Goal: Complete application form: Complete application form

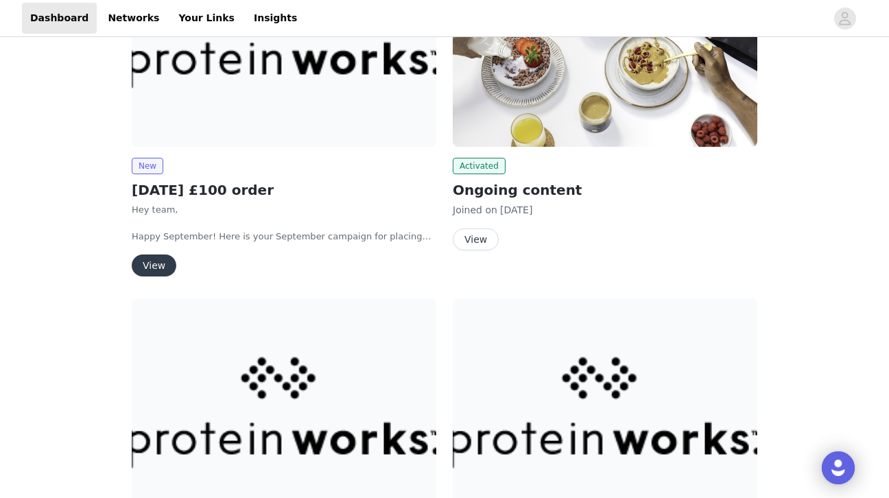
scroll to position [327, 0]
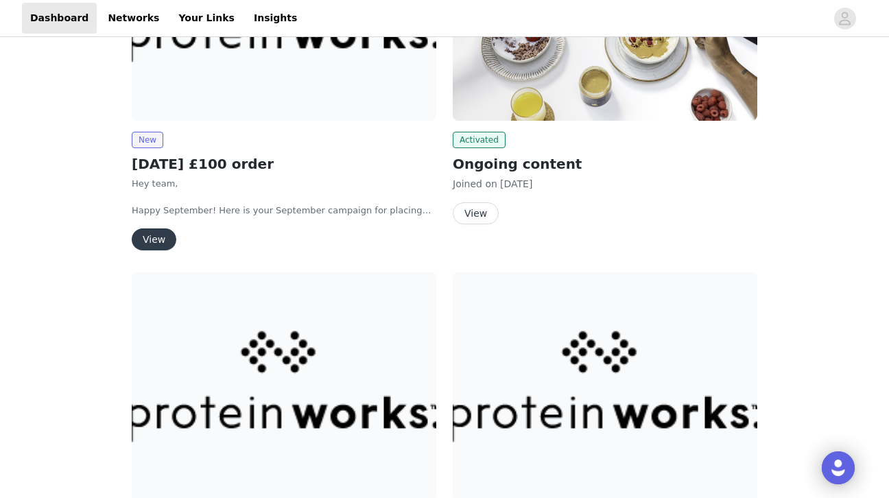
click at [148, 235] on button "View" at bounding box center [154, 239] width 45 height 22
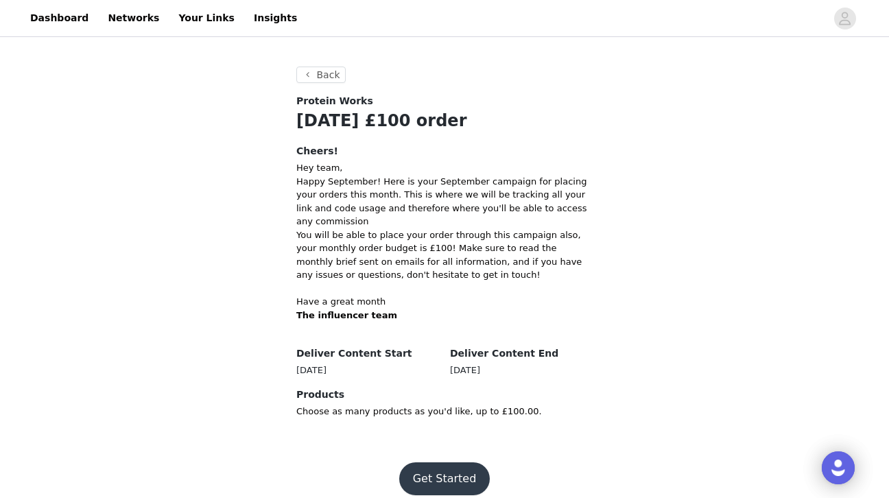
scroll to position [190, 0]
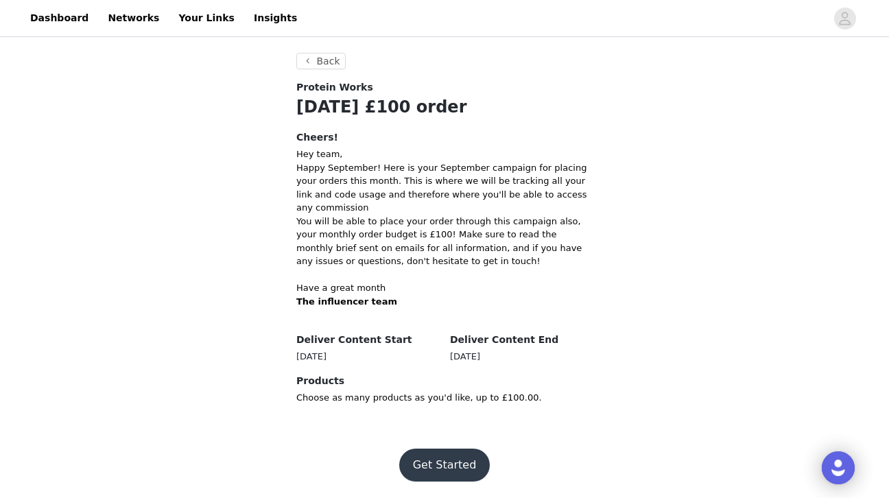
click at [445, 469] on button "Get Started" at bounding box center [444, 465] width 91 height 33
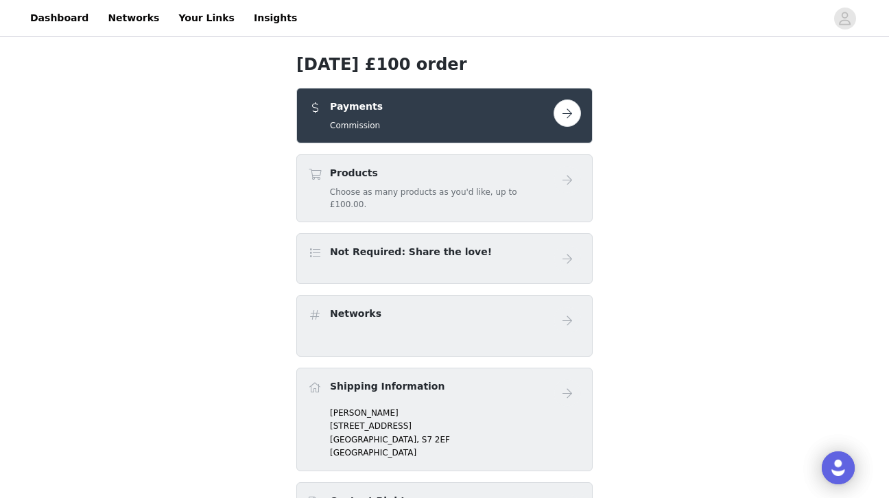
scroll to position [193, 0]
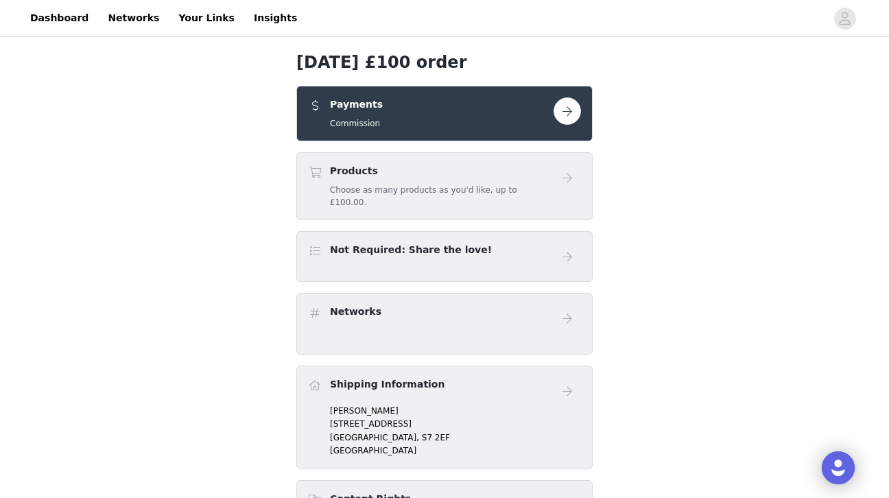
click at [568, 116] on button "button" at bounding box center [567, 110] width 27 height 27
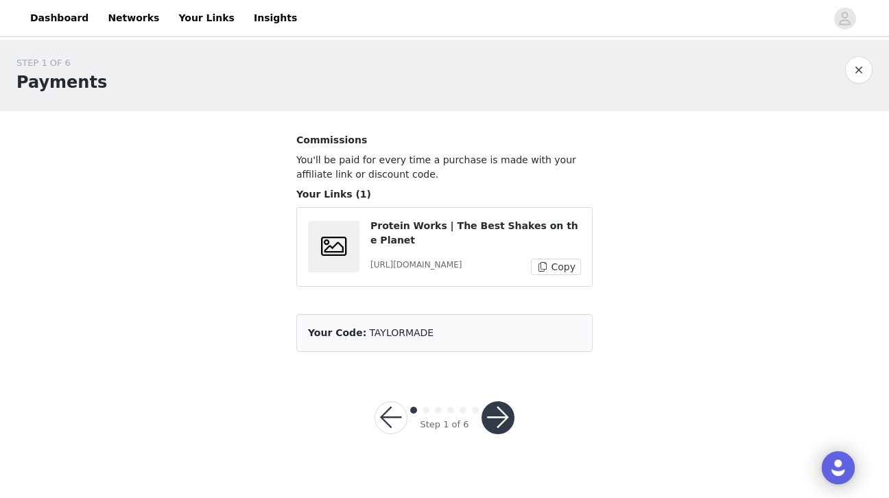
click at [496, 424] on button "button" at bounding box center [498, 417] width 33 height 33
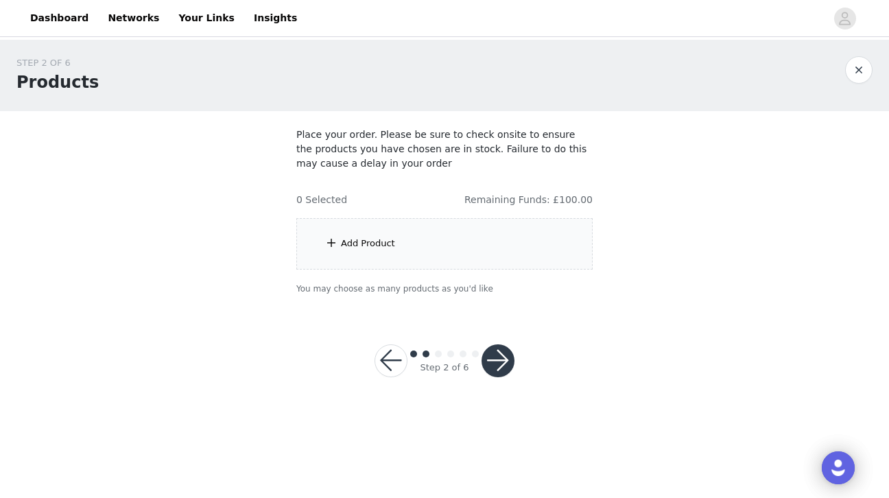
click at [351, 244] on div "Add Product" at bounding box center [368, 244] width 54 height 14
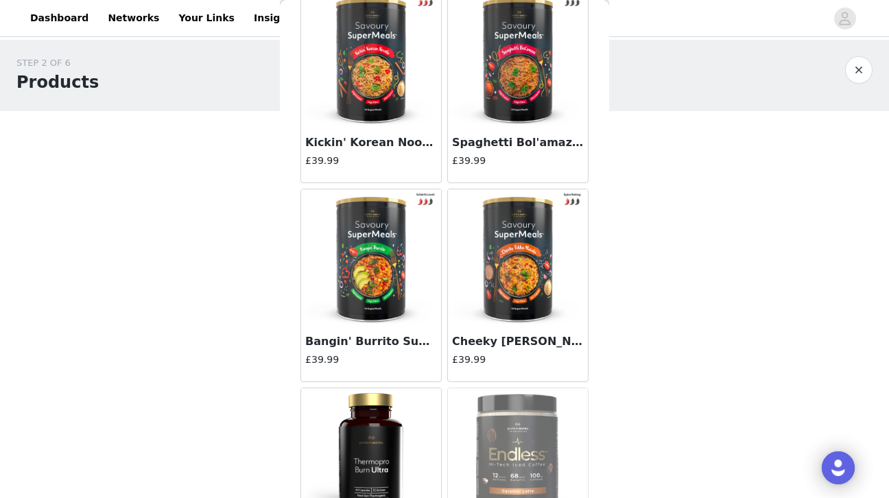
scroll to position [1601, 0]
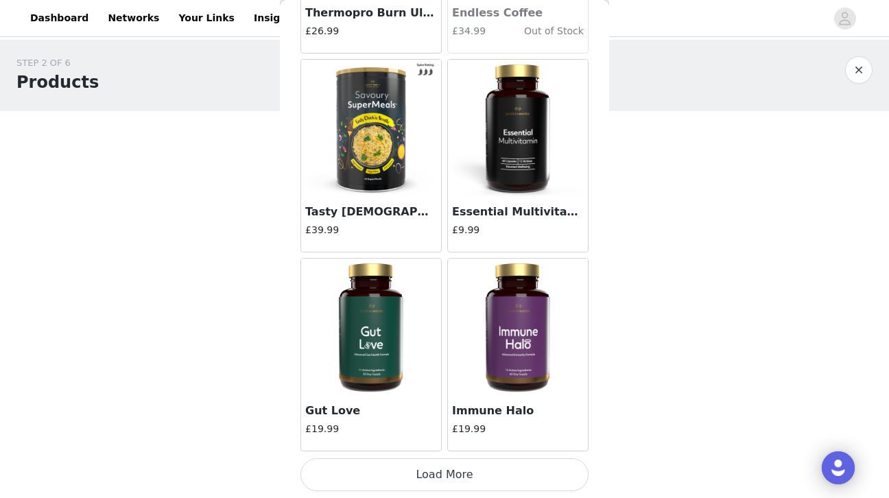
click at [420, 473] on button "Load More" at bounding box center [444, 474] width 288 height 33
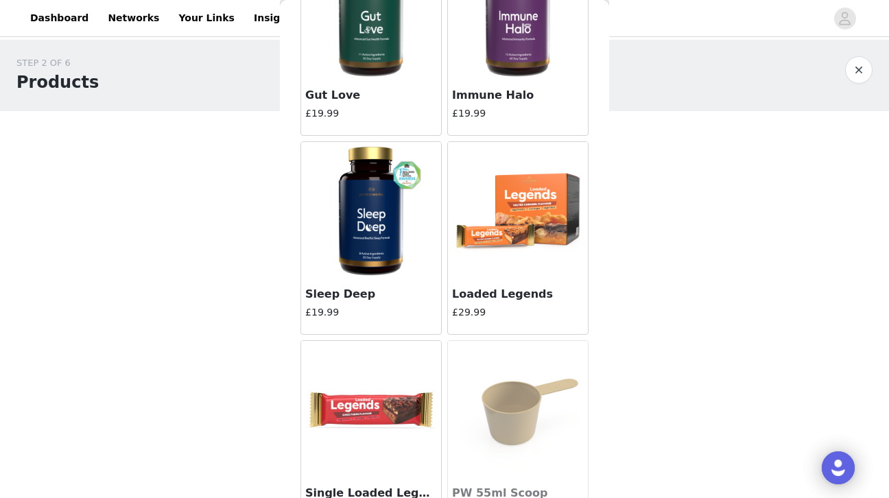
scroll to position [1928, 0]
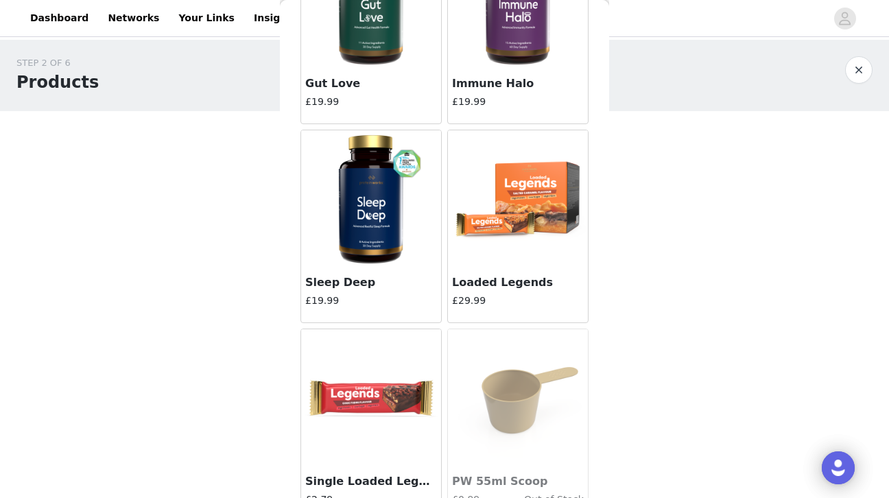
click at [392, 228] on img at bounding box center [371, 198] width 137 height 137
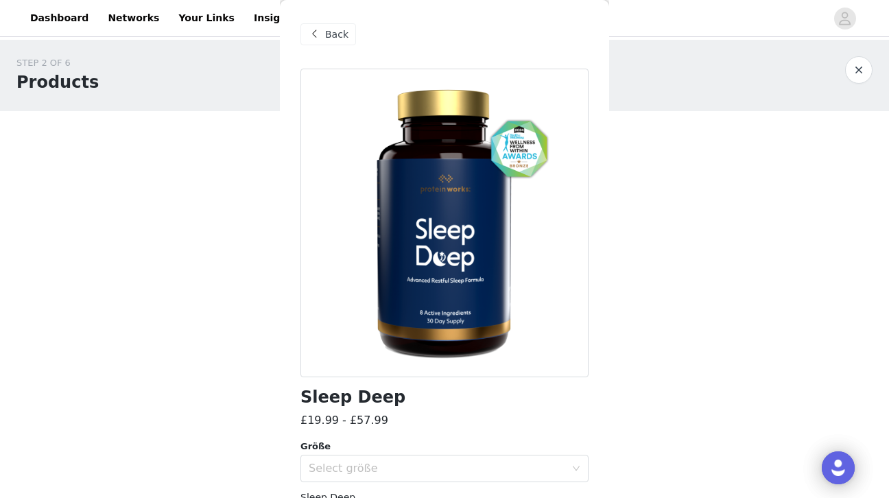
scroll to position [64, 0]
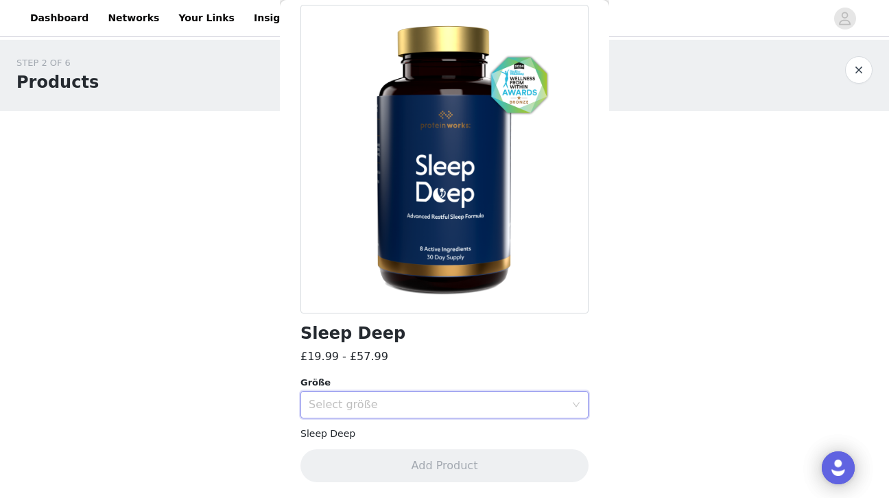
click at [361, 393] on div "Select größe" at bounding box center [440, 405] width 263 height 26
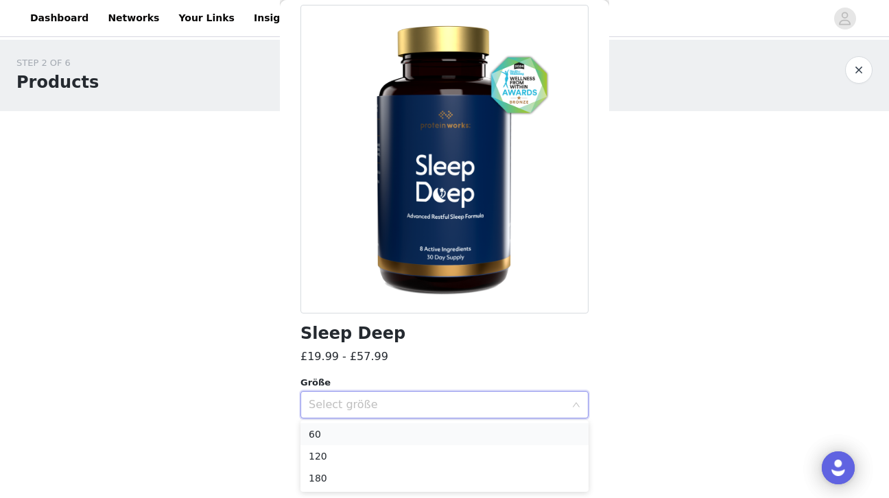
click at [331, 438] on li "60" at bounding box center [444, 434] width 288 height 22
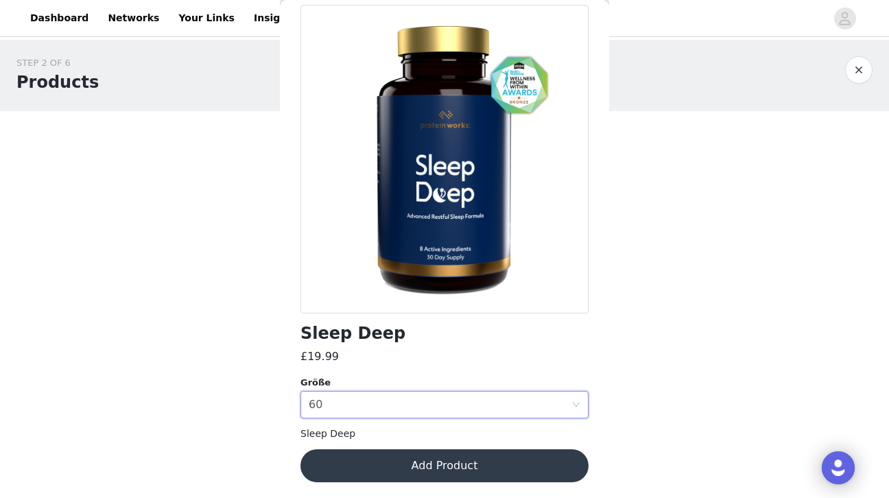
click at [239, 412] on body "Dashboard Networks Your Links Insights STEP 2 OF 6 Products Place your order. P…" at bounding box center [444, 249] width 889 height 498
click at [394, 462] on button "Add Product" at bounding box center [444, 465] width 288 height 33
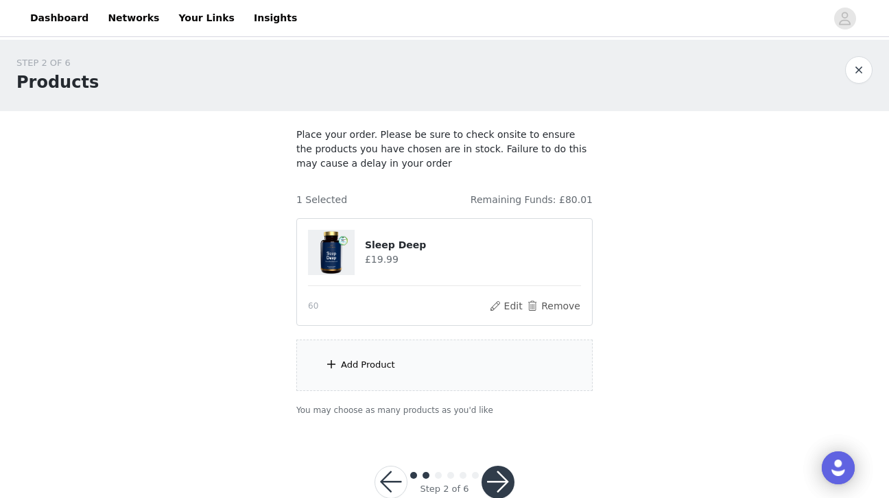
click at [389, 351] on div "Add Product" at bounding box center [444, 365] width 296 height 51
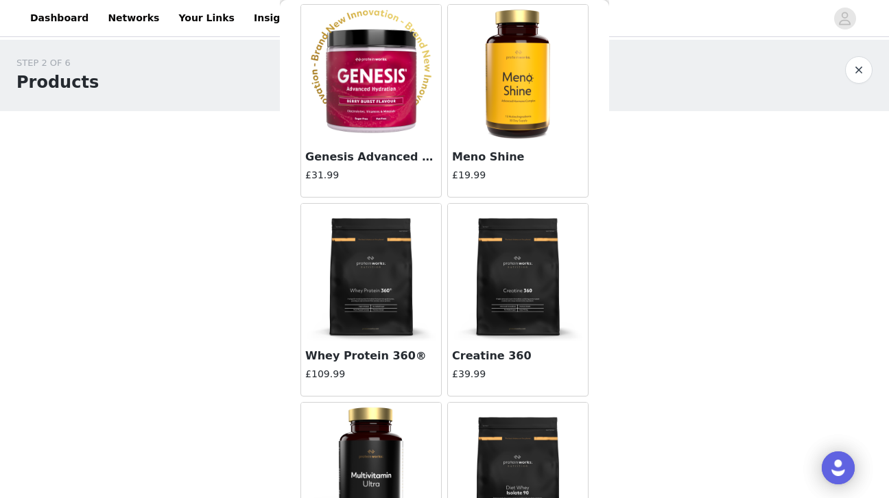
scroll to position [5580, 0]
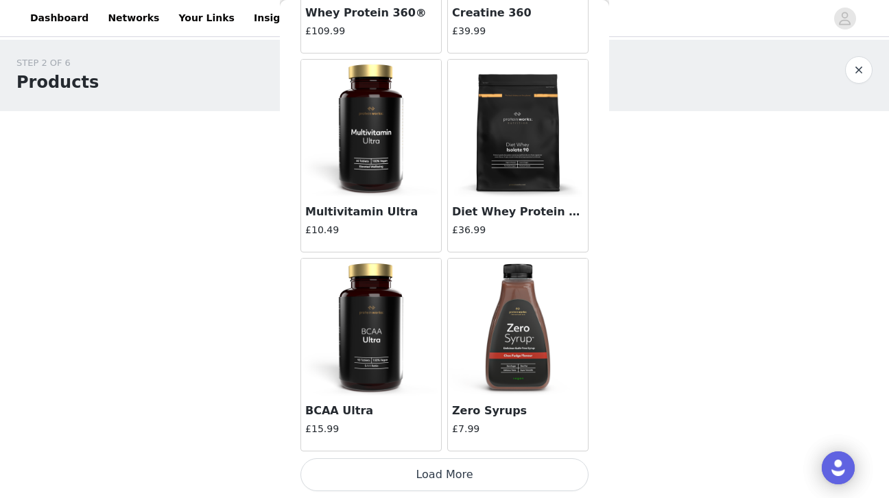
click at [403, 466] on button "Load More" at bounding box center [444, 474] width 288 height 33
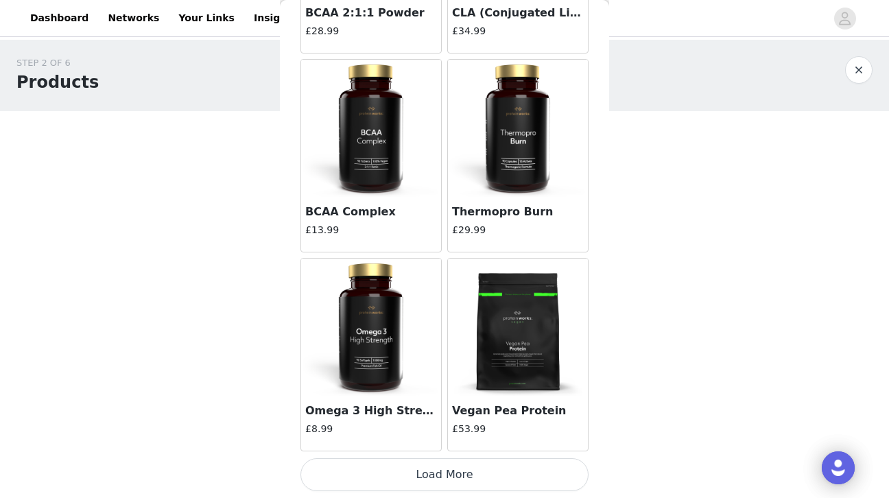
scroll to position [34, 0]
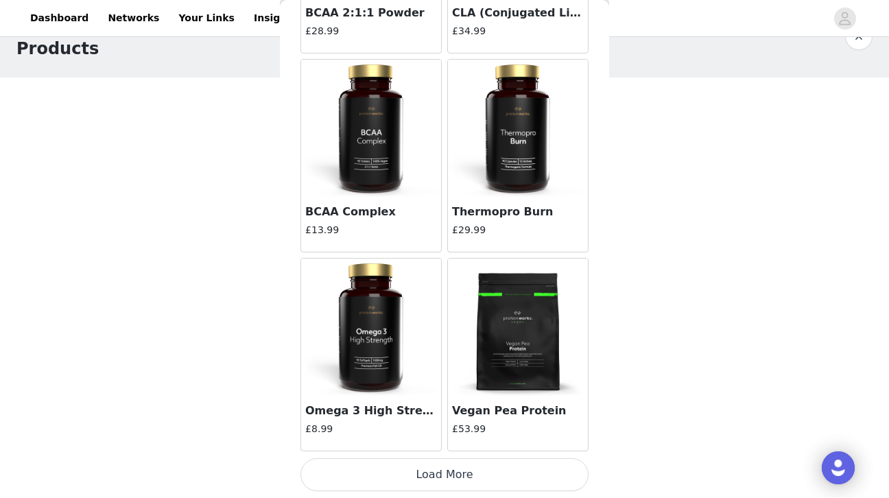
click at [431, 474] on button "Load More" at bounding box center [444, 474] width 288 height 33
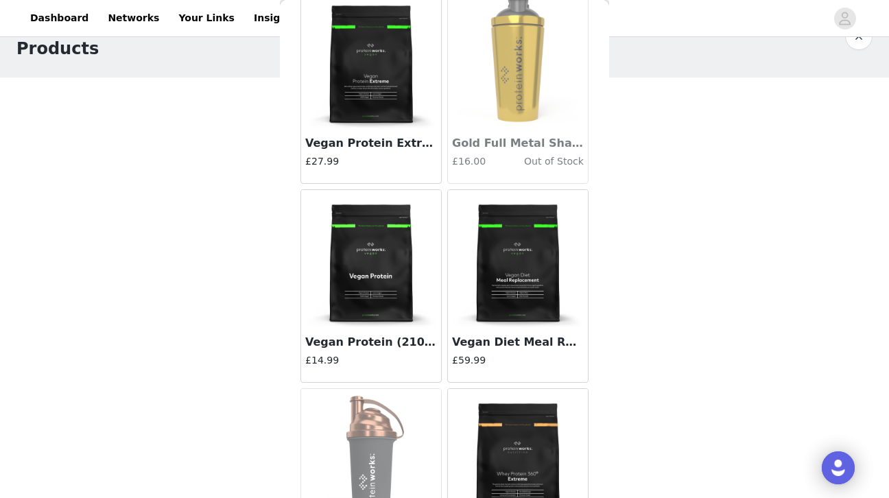
scroll to position [9559, 0]
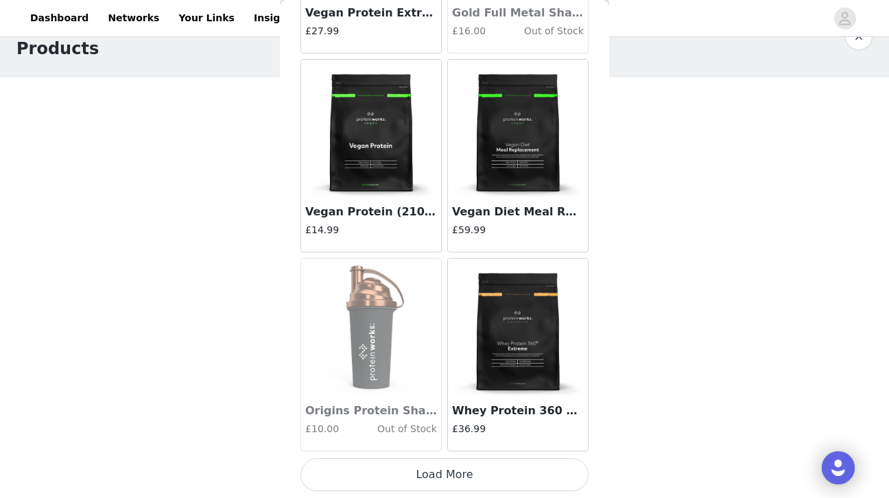
click at [447, 463] on button "Load More" at bounding box center [444, 474] width 288 height 33
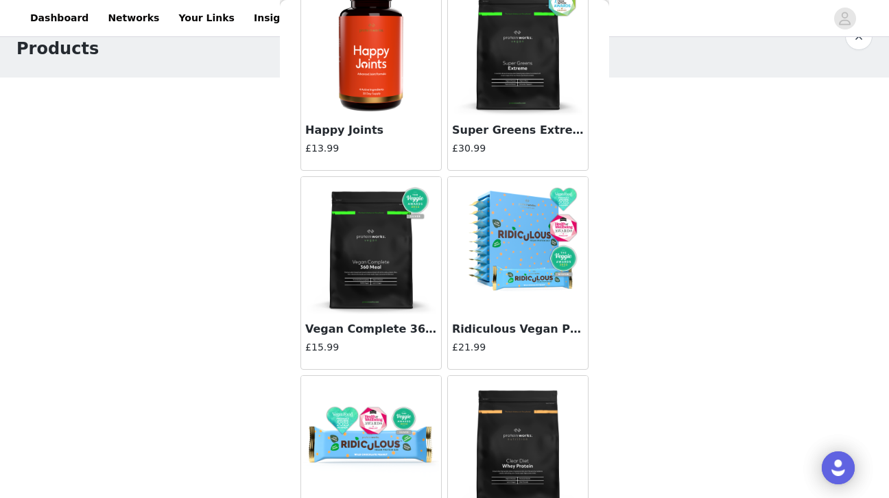
scroll to position [11548, 0]
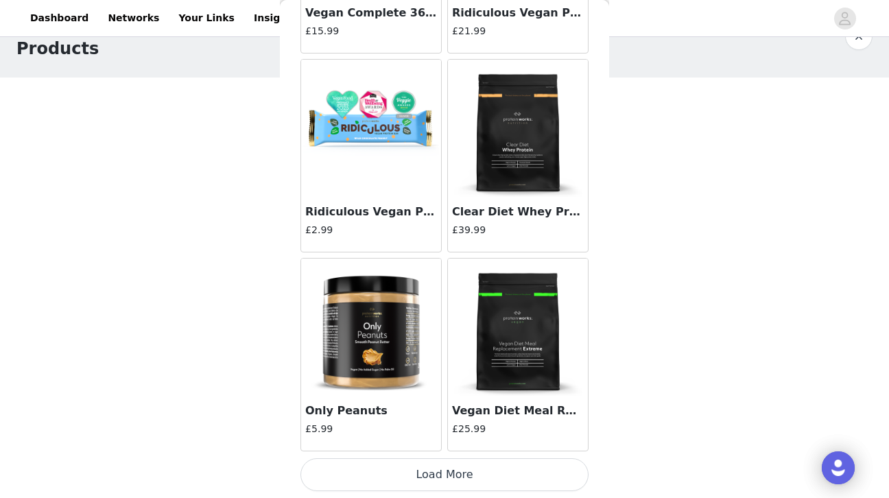
click at [412, 471] on button "Load More" at bounding box center [444, 474] width 288 height 33
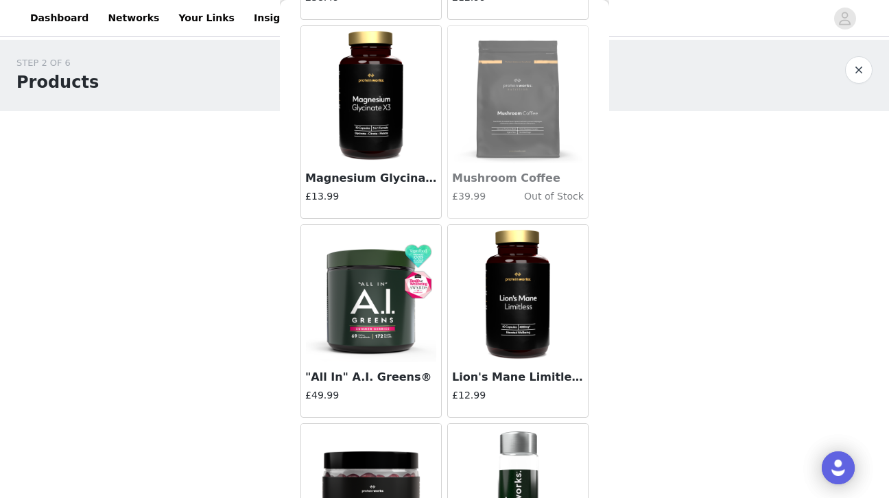
scroll to position [4222, 0]
click at [499, 355] on img at bounding box center [517, 292] width 137 height 137
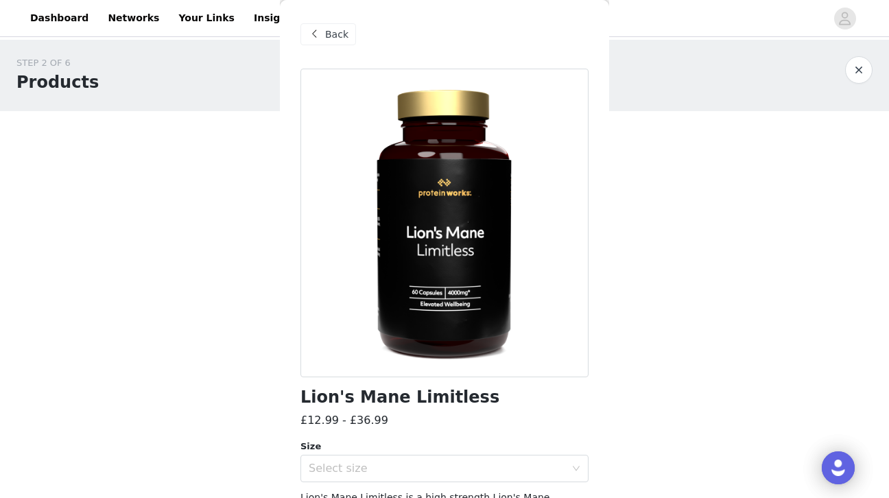
scroll to position [93, 0]
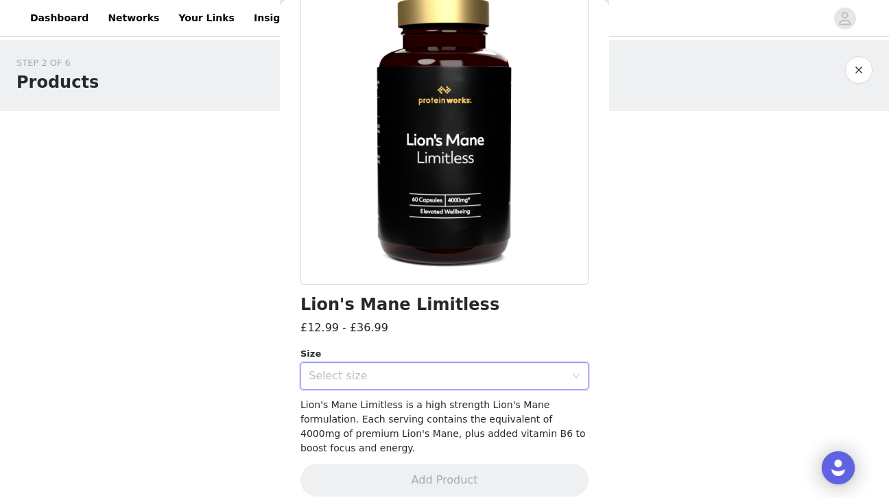
click at [361, 366] on div "Select size" at bounding box center [440, 376] width 263 height 26
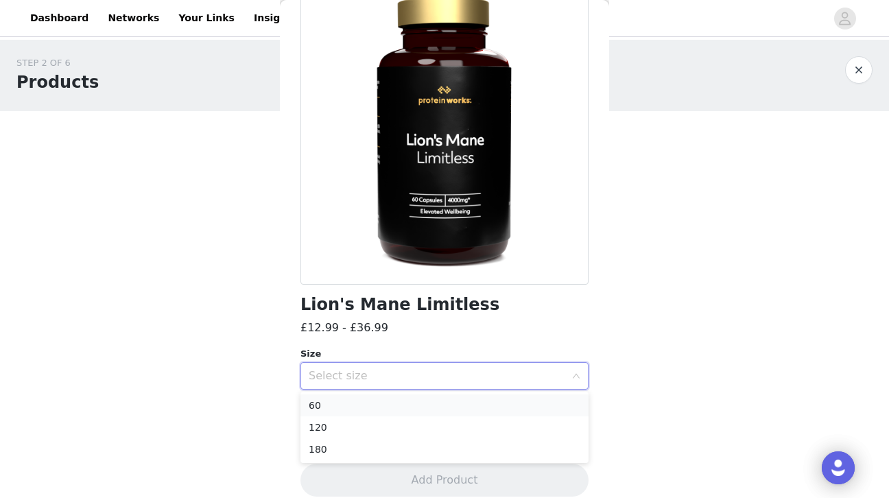
click at [340, 407] on li "60" at bounding box center [444, 405] width 288 height 22
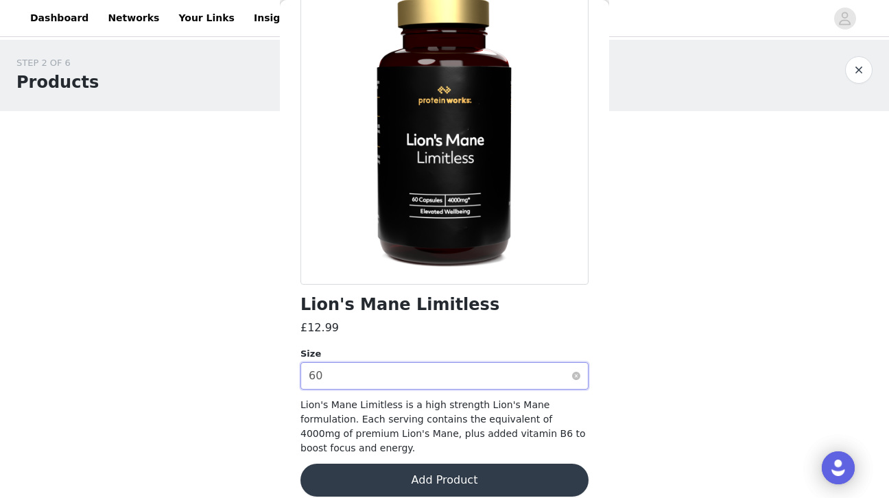
click at [381, 373] on div "Select size 60" at bounding box center [440, 376] width 263 height 26
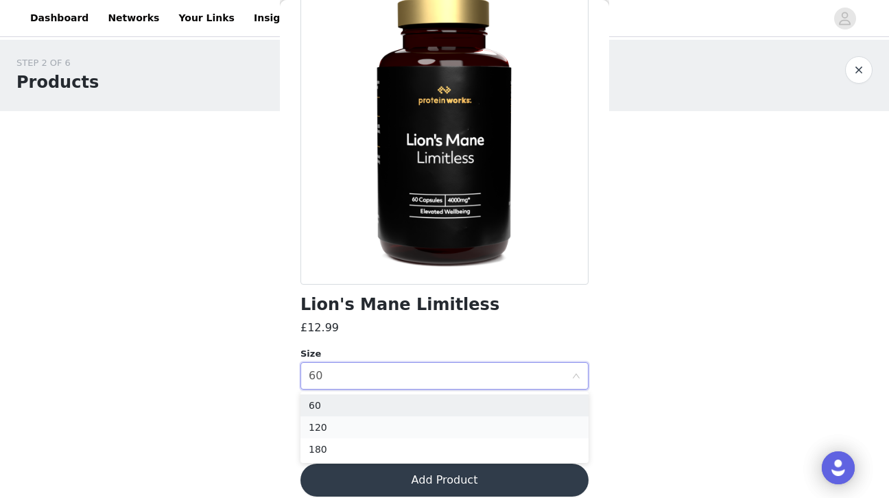
click at [347, 422] on li "120" at bounding box center [444, 427] width 288 height 22
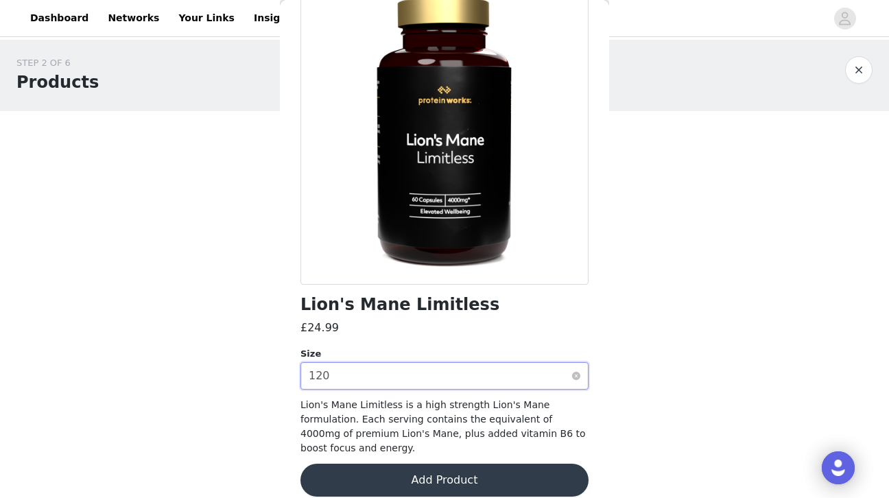
click at [348, 368] on div "Select size 120" at bounding box center [440, 376] width 263 height 26
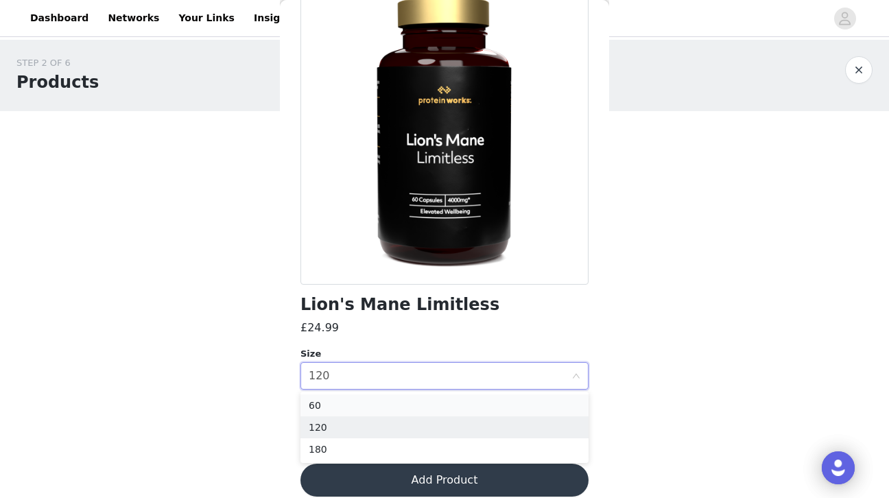
click at [322, 397] on li "60" at bounding box center [444, 405] width 288 height 22
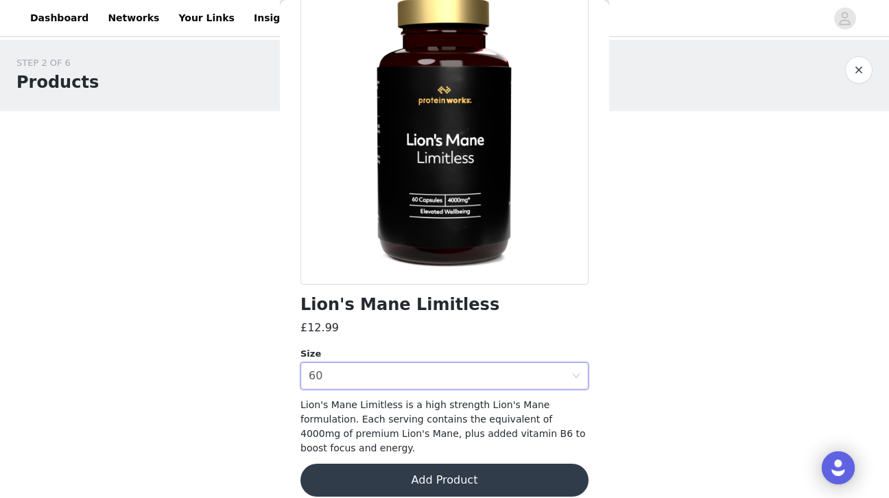
click at [359, 469] on button "Add Product" at bounding box center [444, 480] width 288 height 33
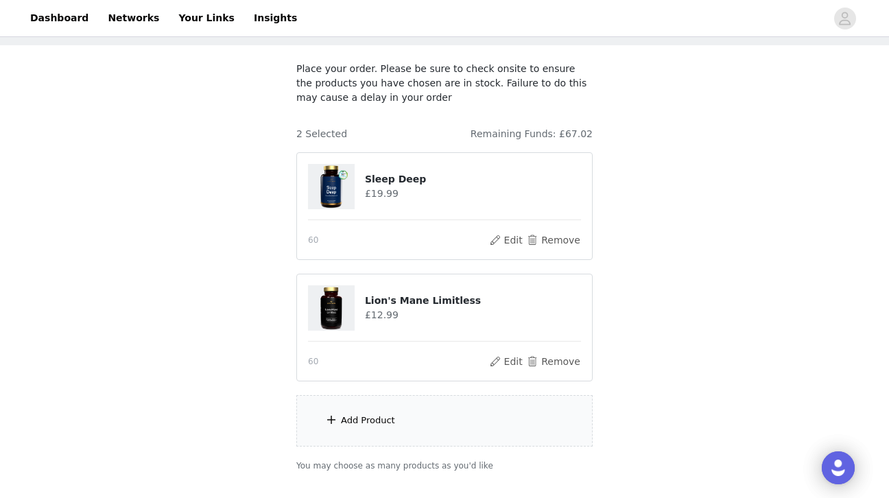
scroll to position [77, 0]
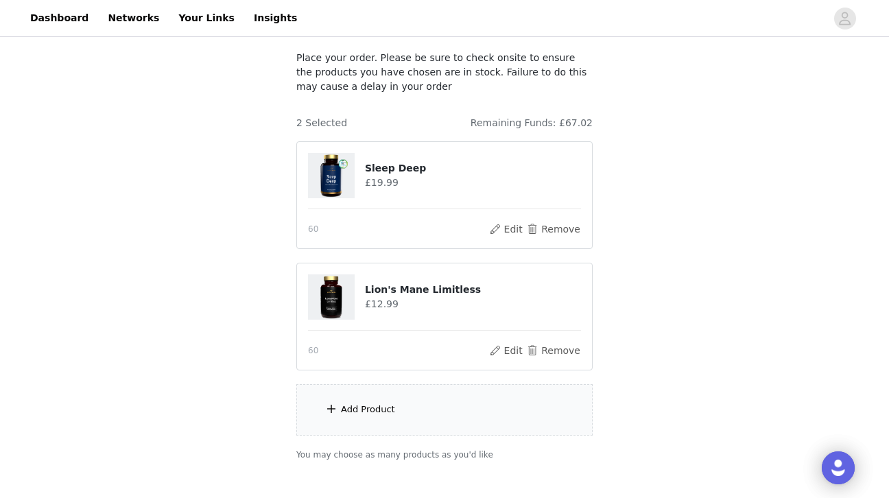
click at [362, 417] on div "Add Product" at bounding box center [444, 409] width 296 height 51
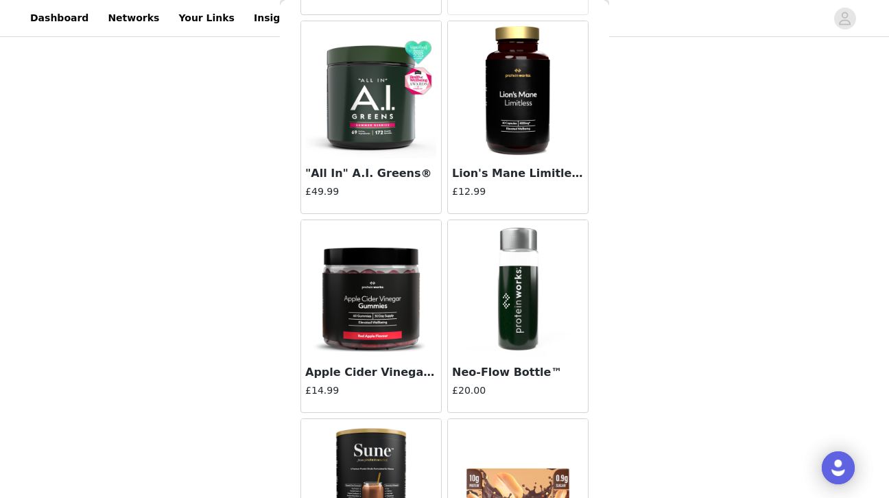
scroll to position [4424, 0]
click at [383, 127] on img at bounding box center [371, 90] width 137 height 137
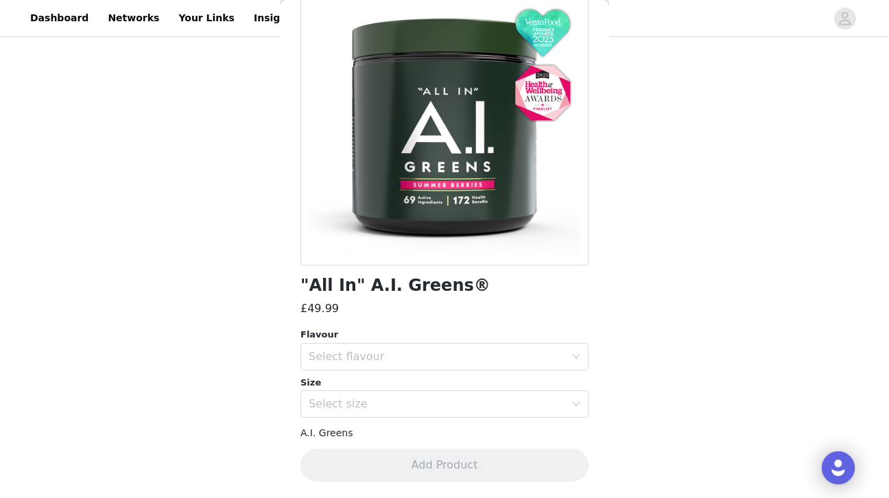
scroll to position [112, 0]
click at [353, 344] on div "Select flavour" at bounding box center [440, 357] width 263 height 26
click at [333, 409] on li "Summer Berries" at bounding box center [444, 409] width 288 height 22
click at [322, 403] on div "Select size" at bounding box center [437, 404] width 257 height 14
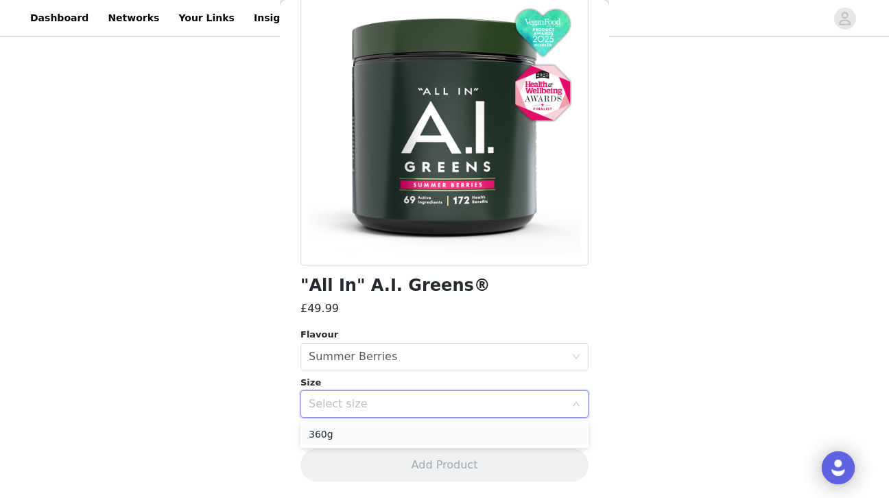
click at [324, 436] on li "360g" at bounding box center [444, 434] width 288 height 22
click at [340, 352] on div "Summer Berries" at bounding box center [353, 357] width 88 height 26
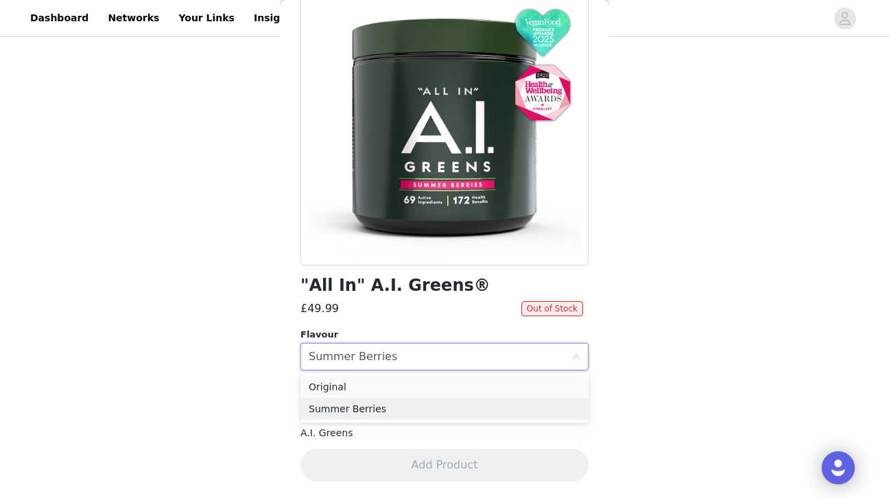
click at [327, 386] on li "Original" at bounding box center [444, 387] width 288 height 22
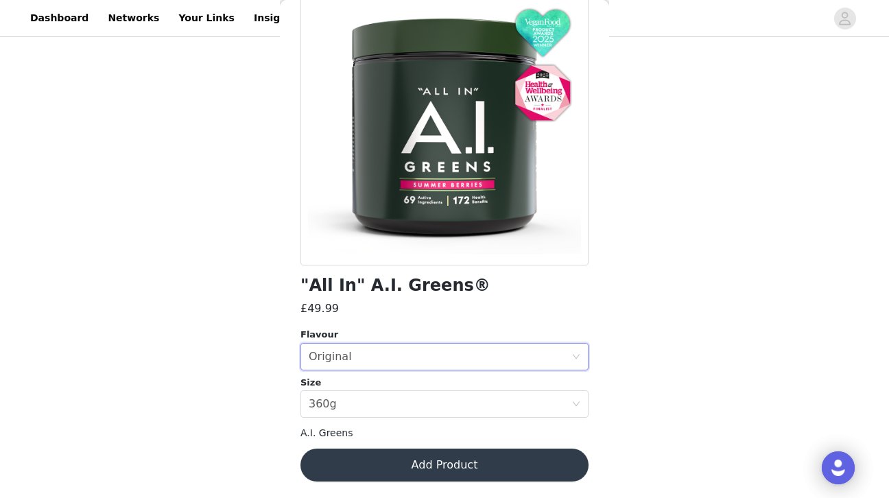
click at [255, 378] on div "STEP 2 OF 6 Products Place your order. Please be sure to check onsite to ensure…" at bounding box center [444, 142] width 889 height 514
click at [375, 458] on button "Add Product" at bounding box center [444, 465] width 288 height 33
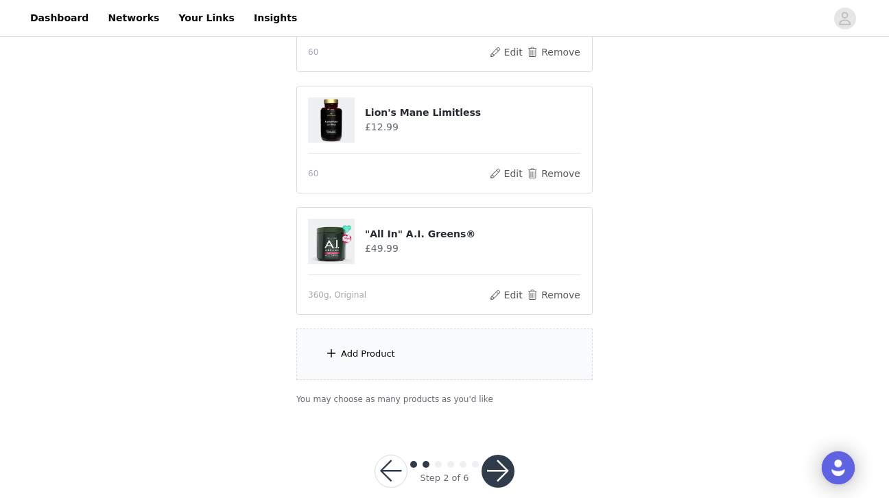
scroll to position [263, 0]
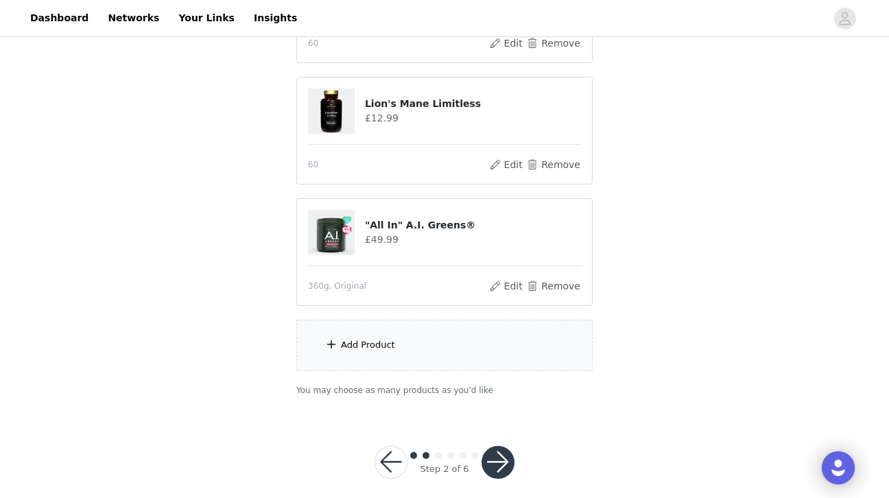
click at [355, 344] on div "Add Product" at bounding box center [368, 345] width 54 height 14
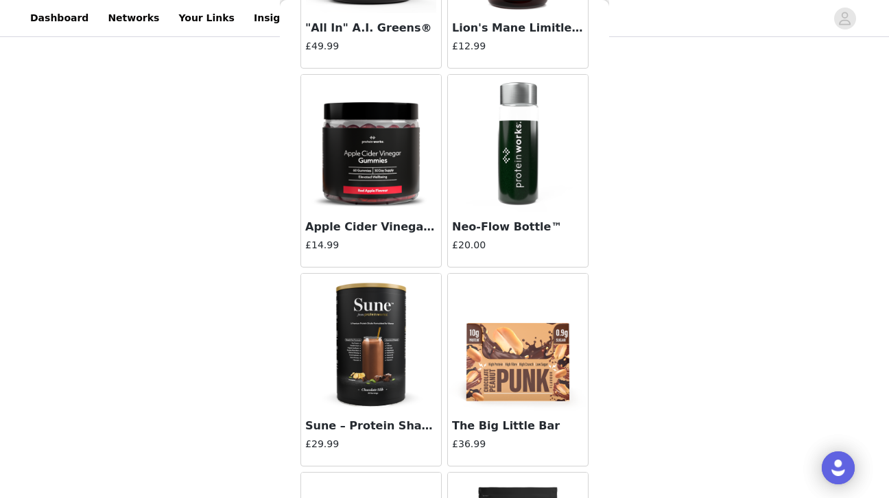
scroll to position [4571, 0]
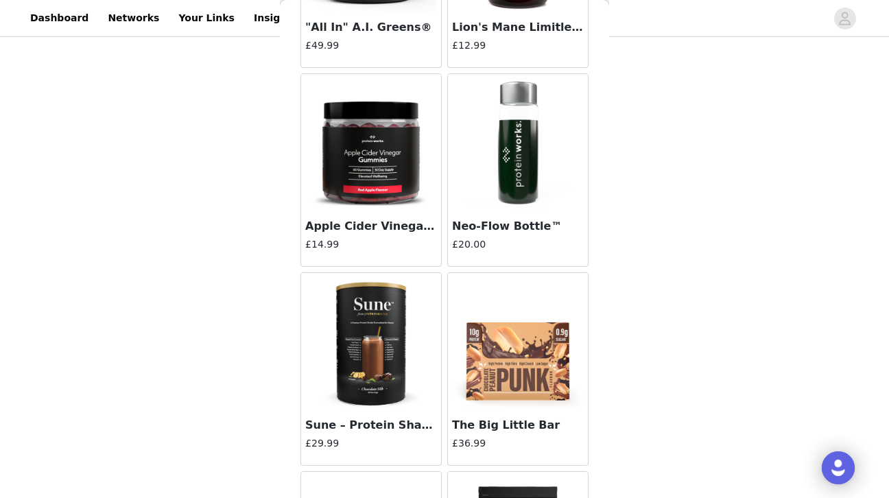
click at [515, 178] on img at bounding box center [517, 142] width 137 height 137
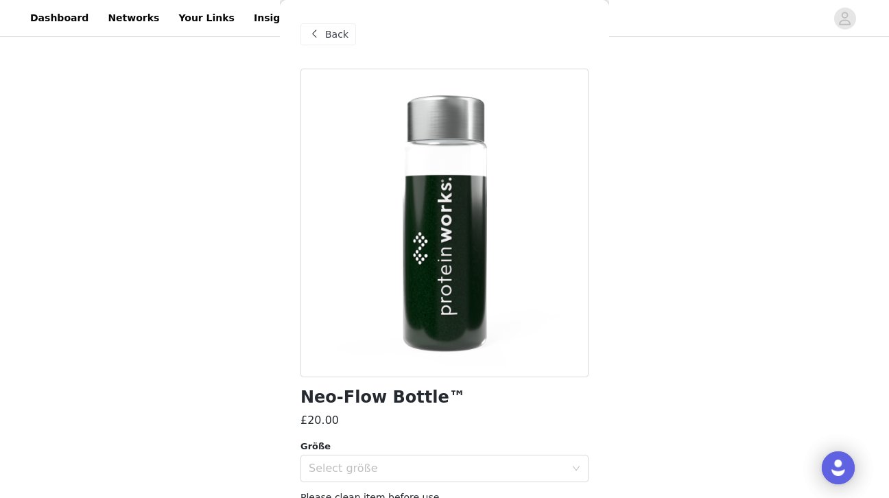
scroll to position [64, 0]
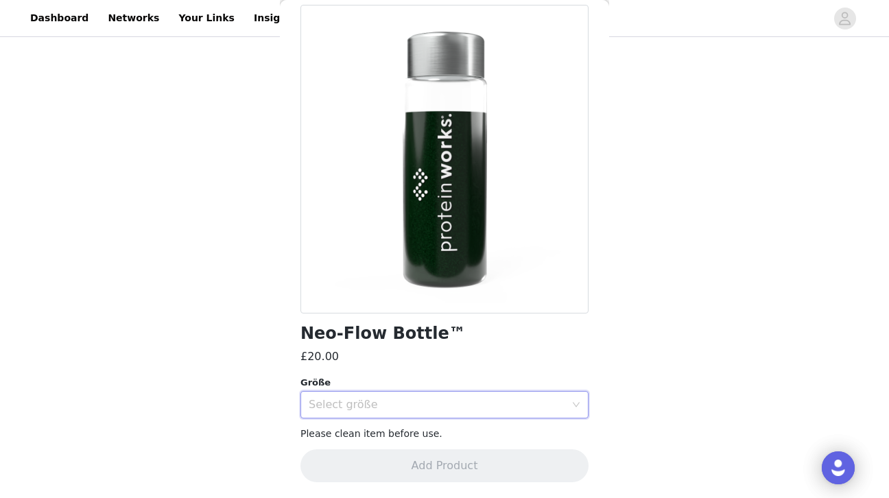
click at [362, 413] on div "Select größe" at bounding box center [440, 405] width 263 height 26
click at [334, 436] on li "450ml" at bounding box center [444, 434] width 288 height 22
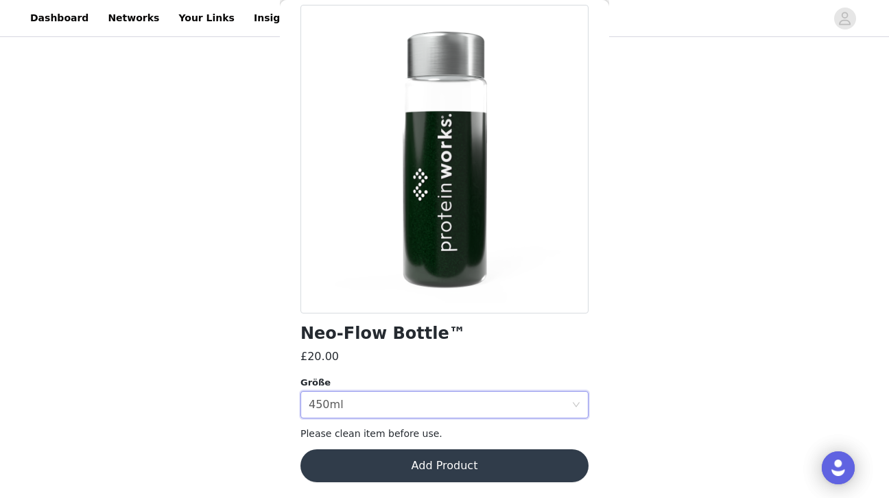
click at [222, 333] on div "STEP 2 OF 6 Products Place your order. Please be sure to check onsite to ensure…" at bounding box center [444, 81] width 889 height 636
click at [410, 464] on button "Add Product" at bounding box center [444, 465] width 288 height 33
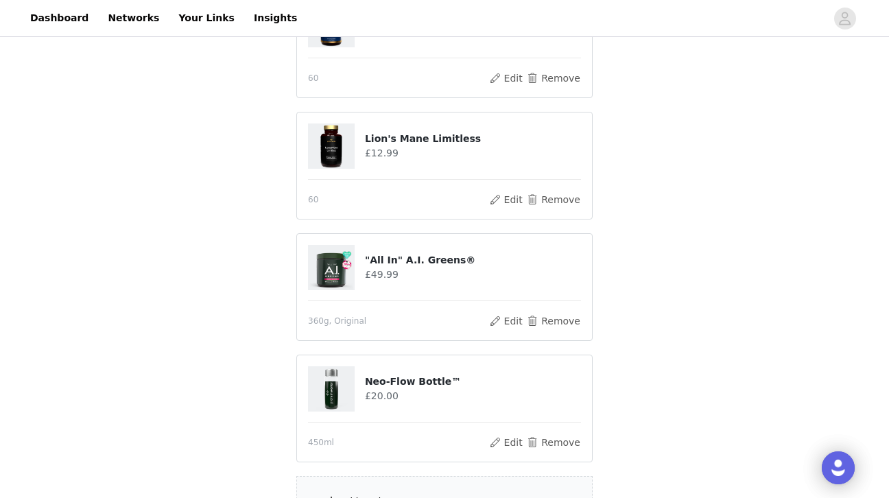
scroll to position [398, 0]
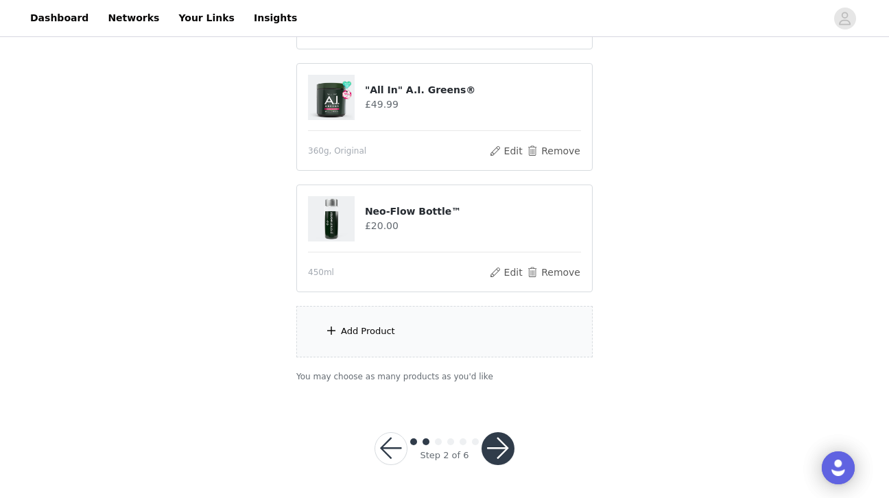
click at [493, 460] on button "button" at bounding box center [498, 448] width 33 height 33
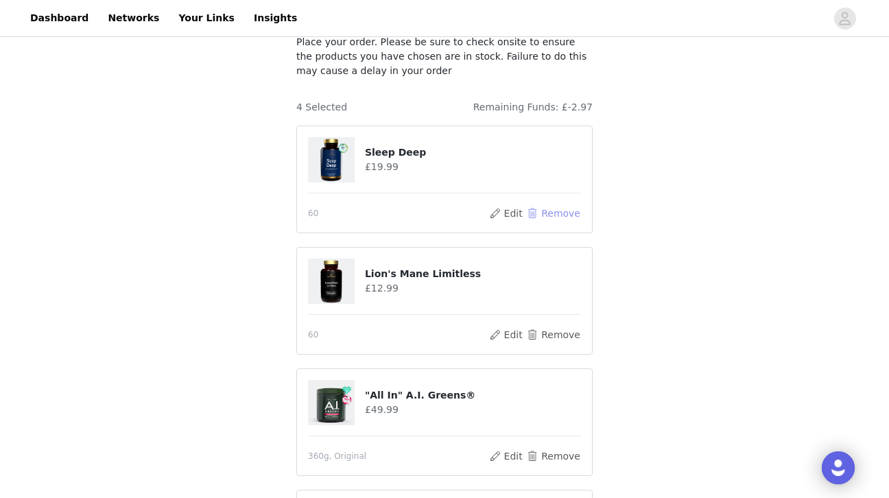
scroll to position [127, 0]
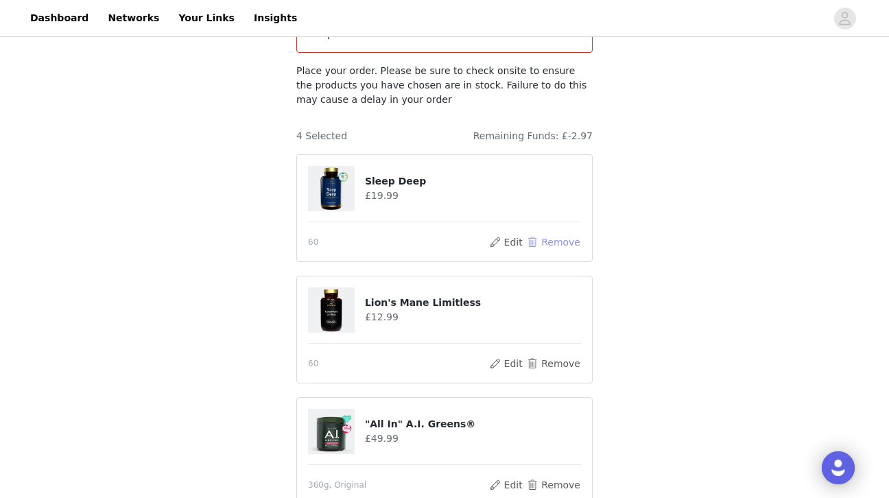
click at [555, 234] on button "Remove" at bounding box center [553, 242] width 55 height 16
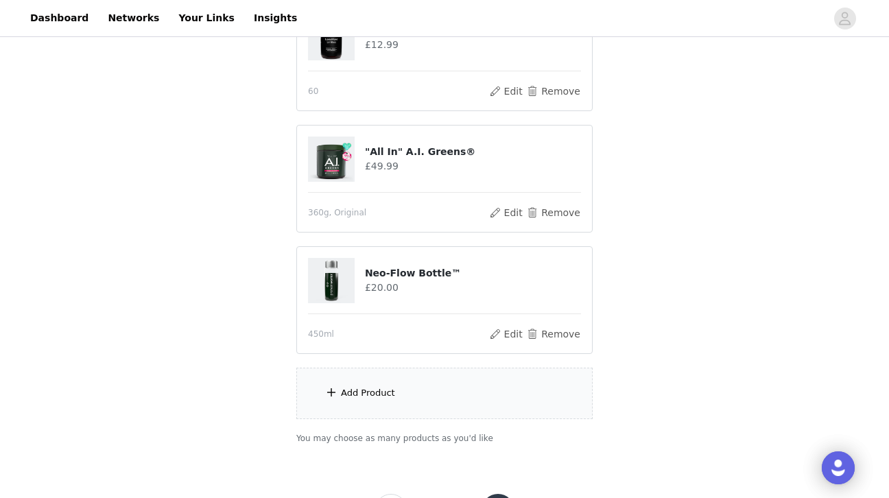
scroll to position [327, 0]
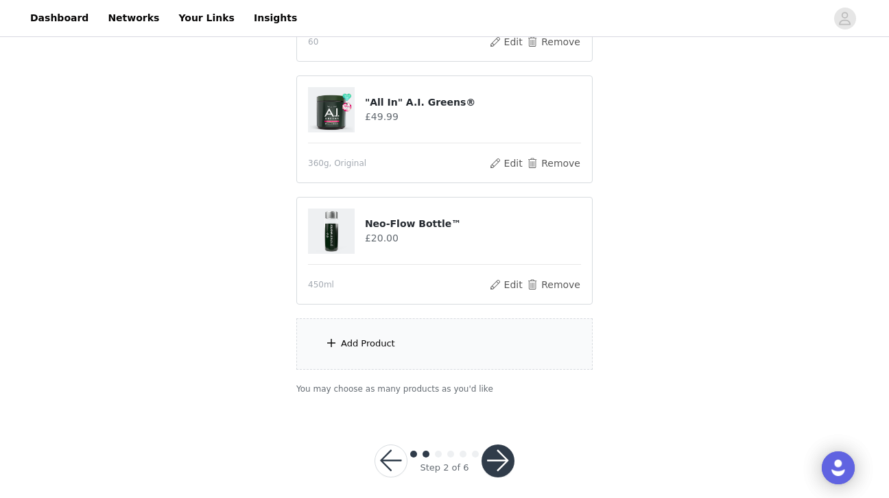
click at [365, 337] on div "Add Product" at bounding box center [368, 344] width 54 height 14
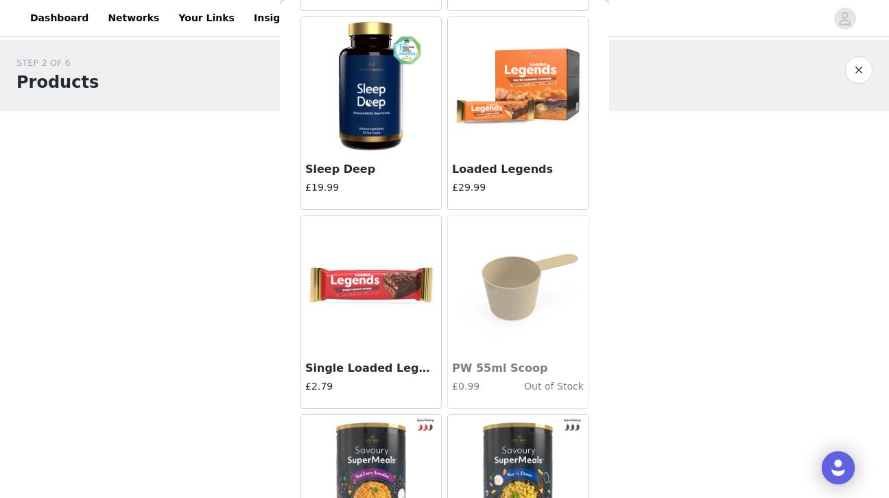
scroll to position [1995, 0]
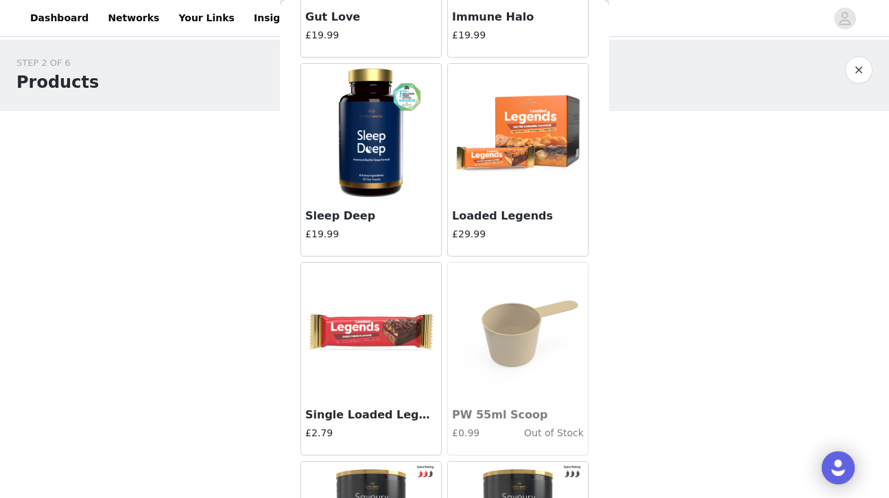
click at [528, 159] on img at bounding box center [517, 132] width 137 height 137
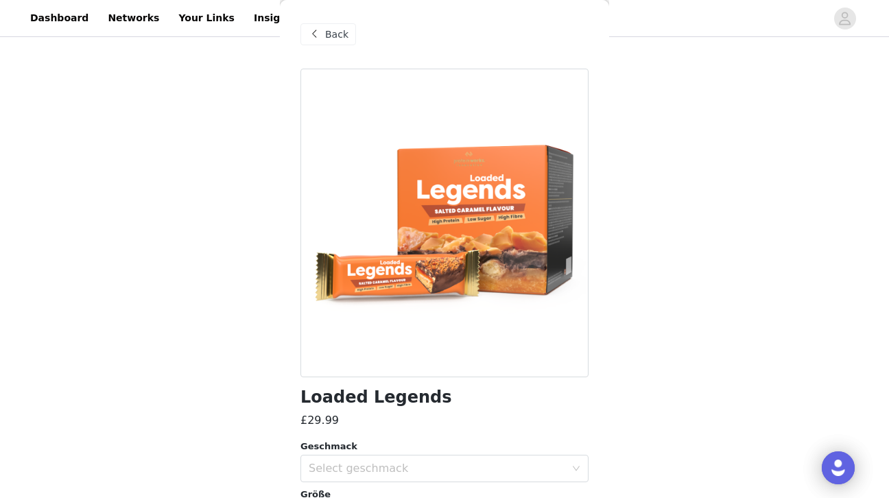
scroll to position [147, 0]
click at [344, 465] on div "Select geschmack" at bounding box center [437, 469] width 257 height 14
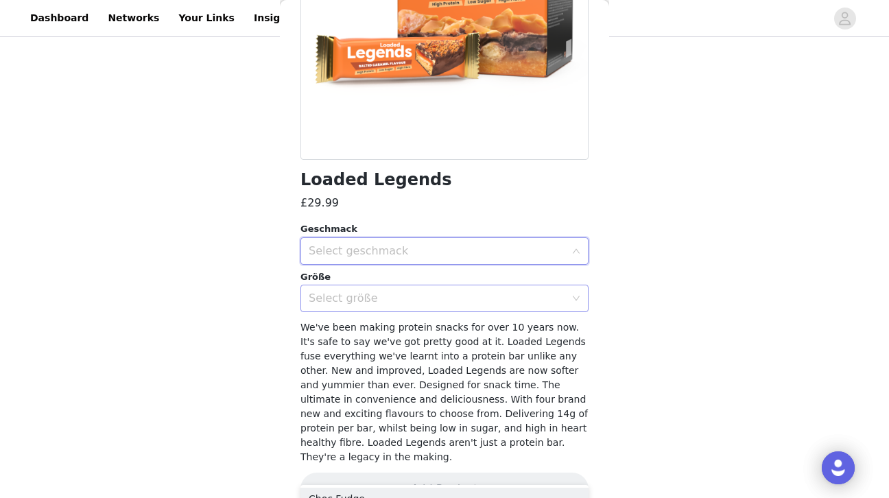
scroll to position [227, 0]
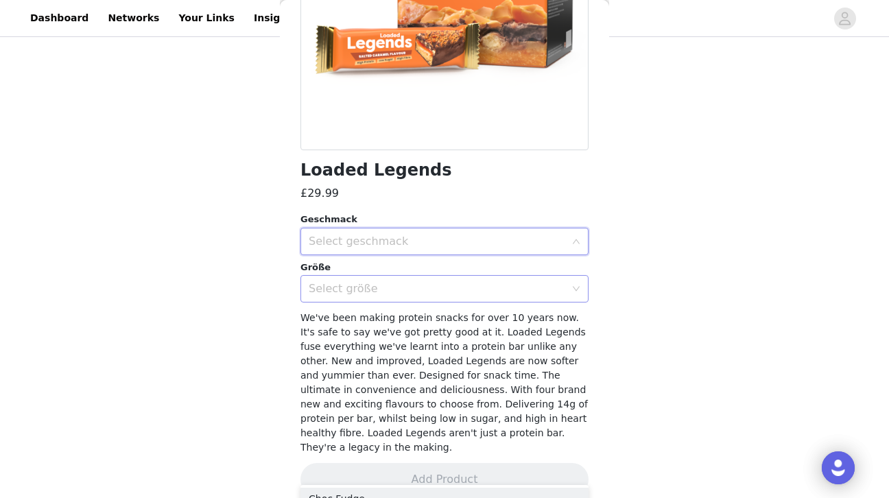
click at [397, 283] on div "Select größe" at bounding box center [437, 289] width 257 height 14
click at [341, 317] on li "12 Pack" at bounding box center [444, 319] width 288 height 22
click at [397, 252] on div "Select geschmack" at bounding box center [440, 241] width 263 height 26
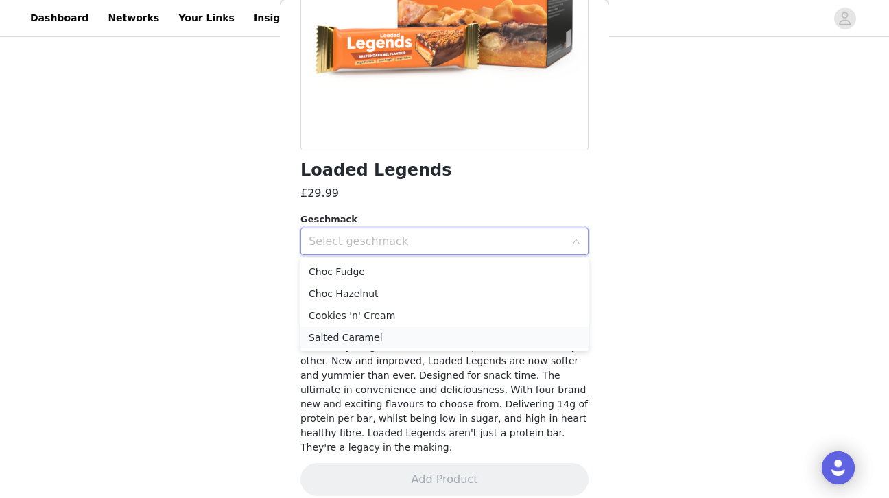
click at [338, 331] on li "Salted Caramel" at bounding box center [444, 338] width 288 height 22
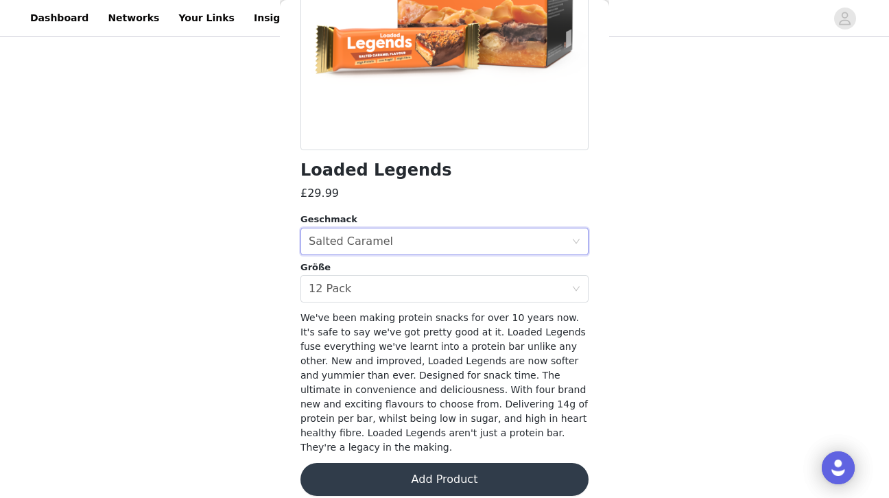
click at [412, 476] on button "Add Product" at bounding box center [444, 479] width 288 height 33
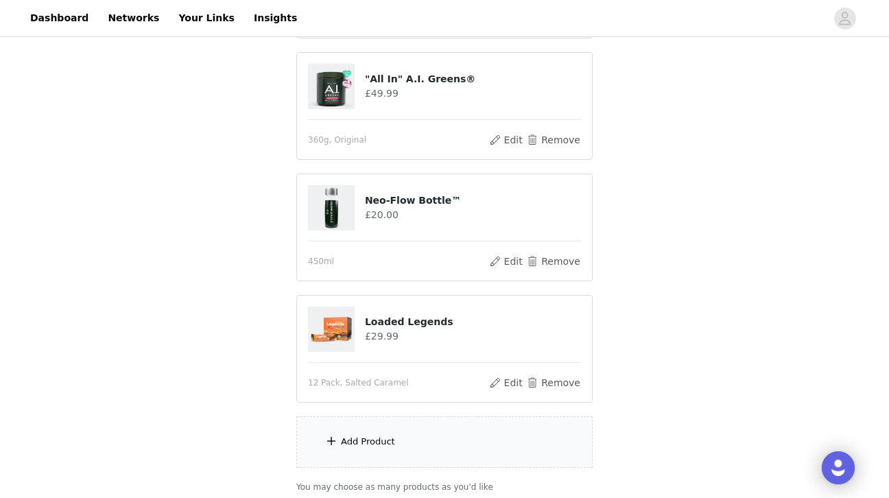
scroll to position [356, 0]
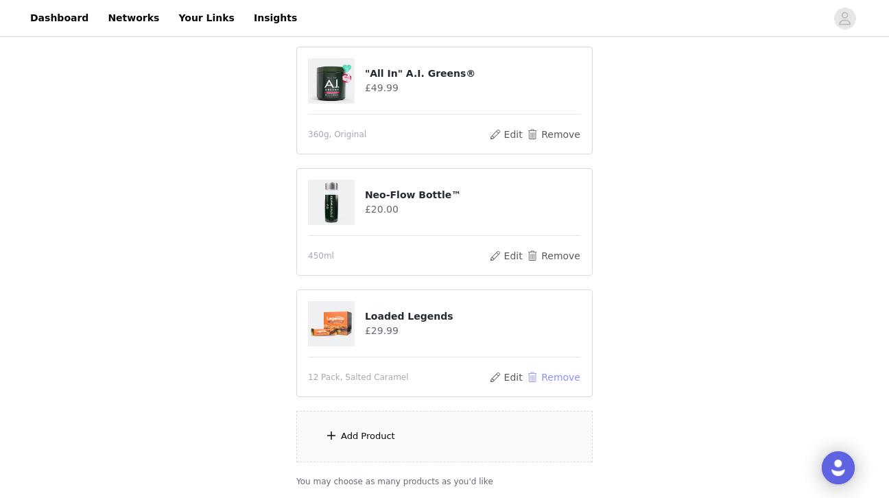
click at [539, 369] on button "Remove" at bounding box center [553, 377] width 55 height 16
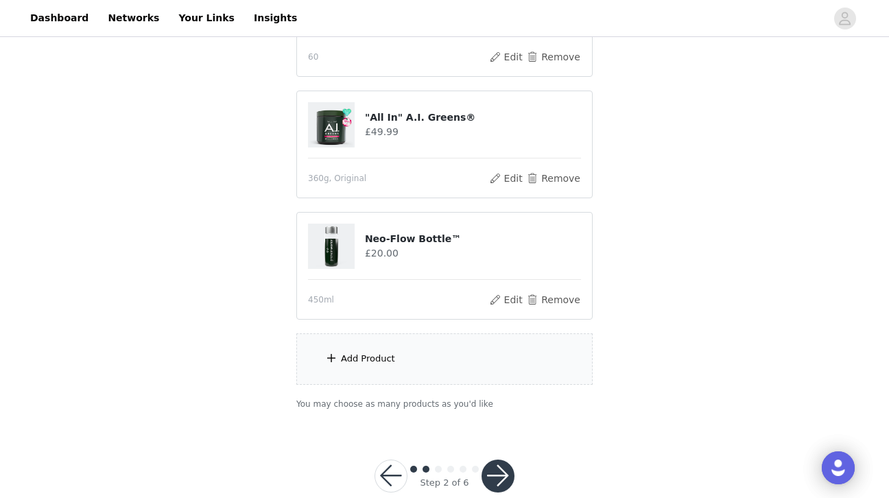
scroll to position [327, 0]
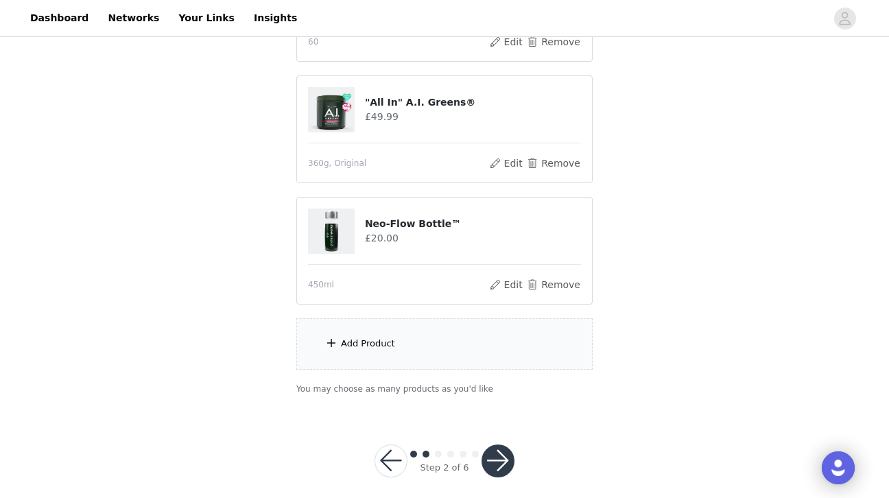
click at [347, 337] on div "Add Product" at bounding box center [368, 344] width 54 height 14
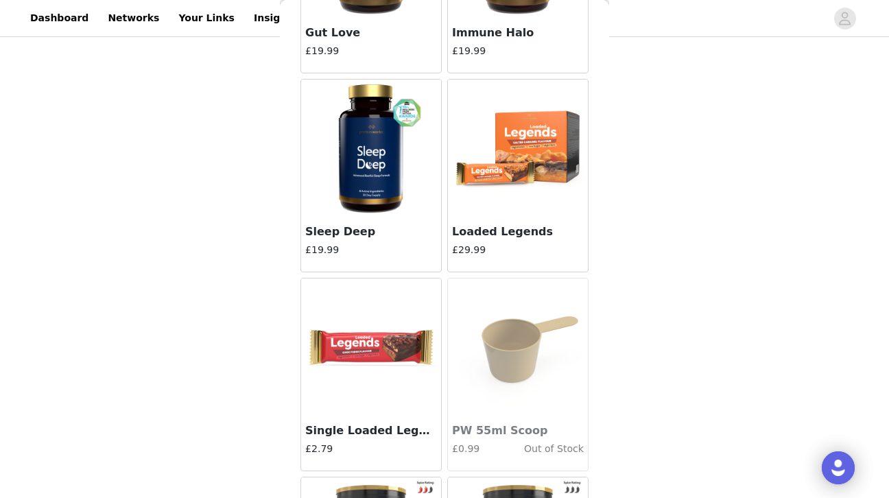
scroll to position [2001, 0]
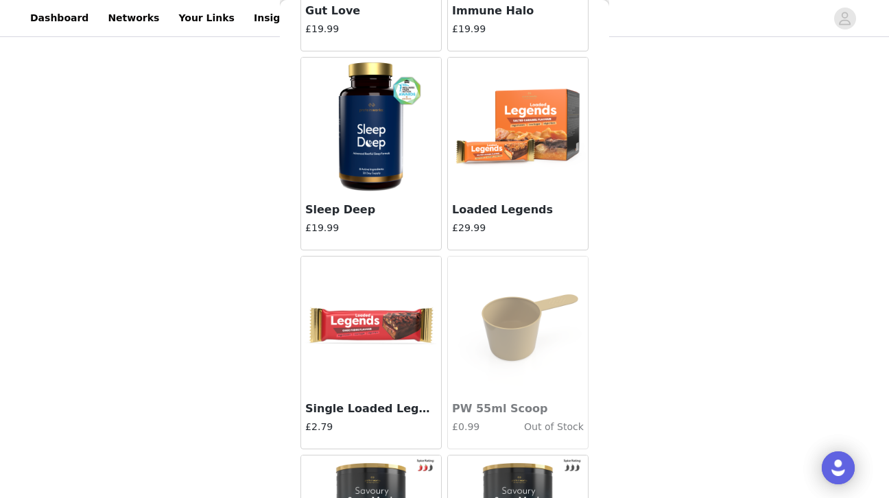
click at [359, 340] on img at bounding box center [371, 325] width 137 height 137
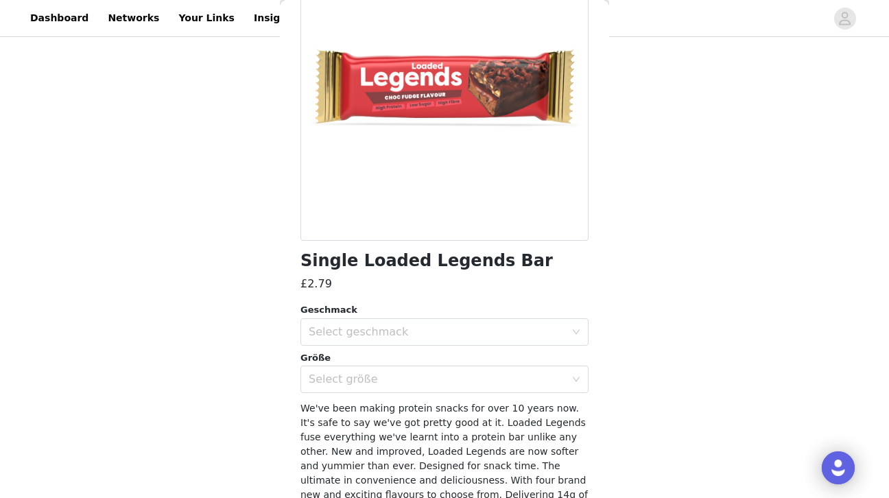
scroll to position [227, 0]
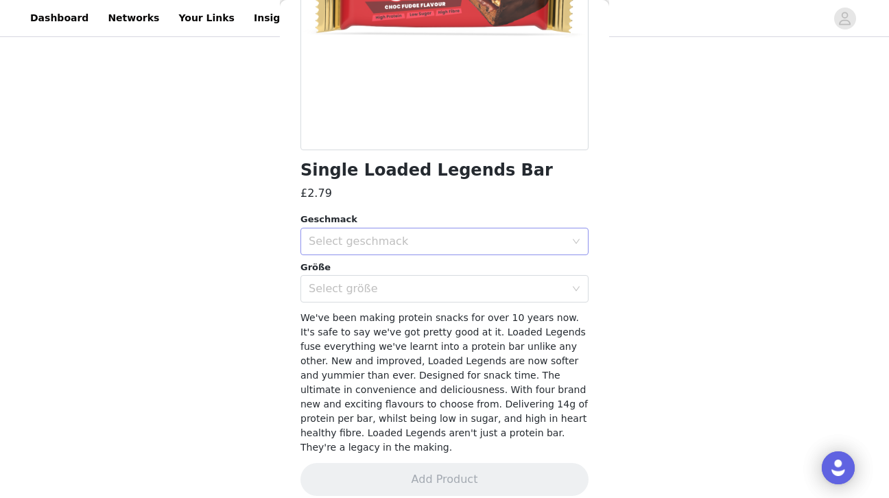
click at [421, 240] on div "Select geschmack" at bounding box center [437, 242] width 257 height 14
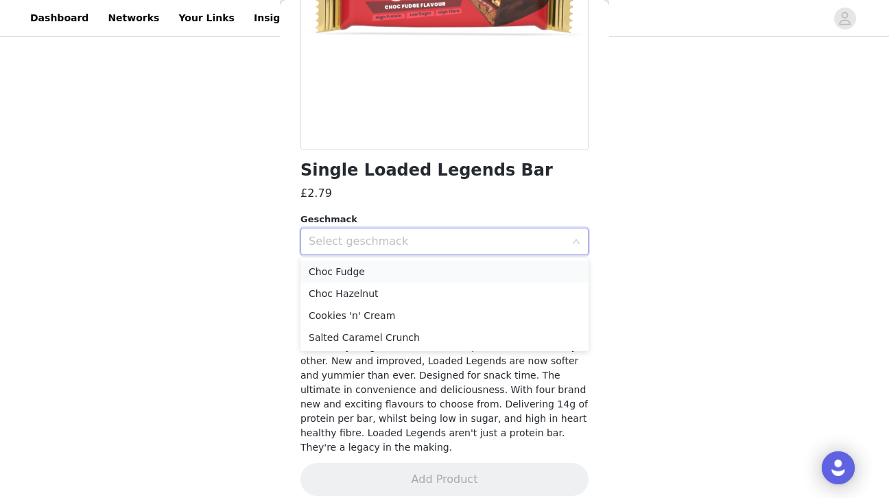
click at [367, 275] on li "Choc Fudge" at bounding box center [444, 272] width 288 height 22
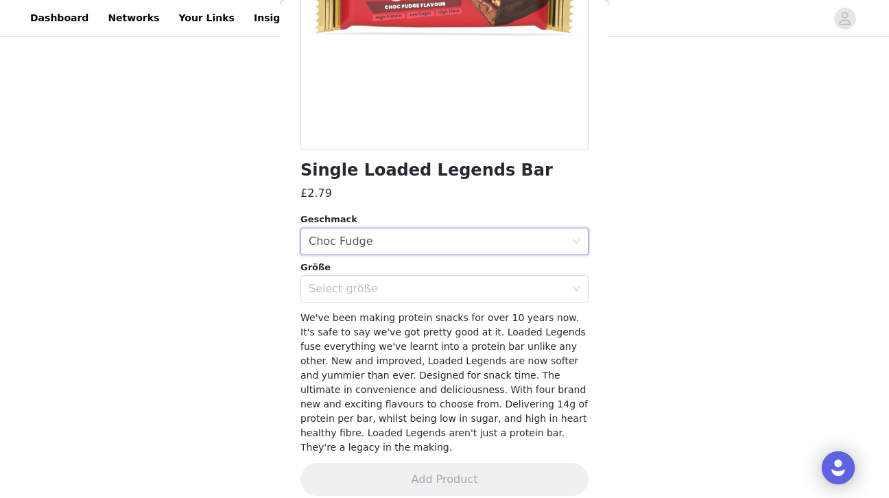
click at [345, 306] on div "Single Loaded Legends Bar £2.79 Geschmack Select geschmack Choc Fudge Größe Sel…" at bounding box center [444, 177] width 288 height 671
click at [343, 294] on div "Select größe" at bounding box center [437, 289] width 257 height 14
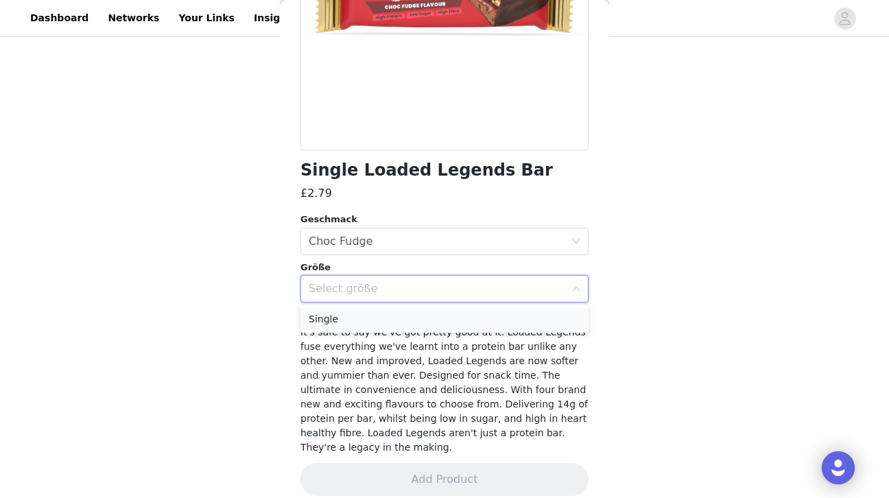
click at [311, 321] on li "Single" at bounding box center [444, 319] width 288 height 22
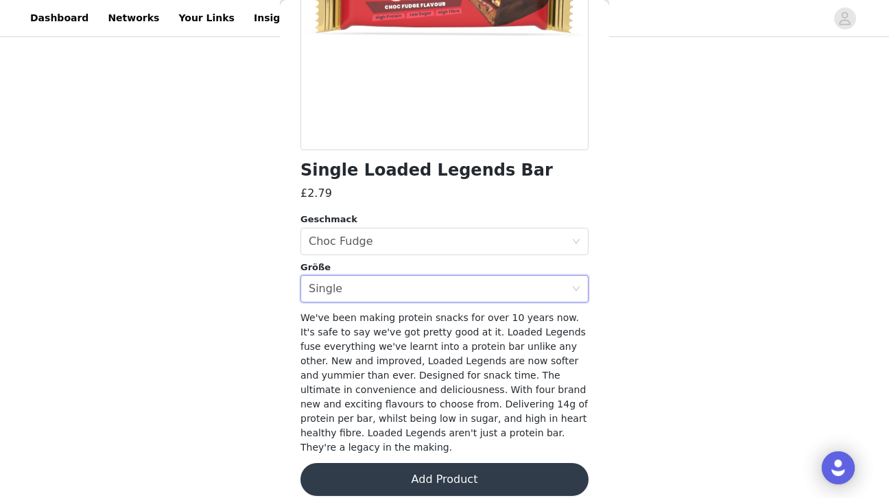
click at [388, 463] on button "Add Product" at bounding box center [444, 479] width 288 height 33
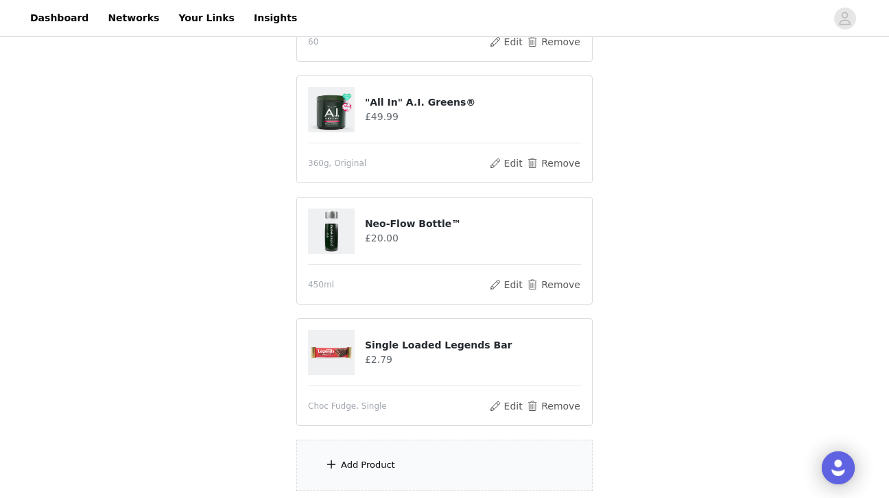
click at [388, 458] on div "Add Product" at bounding box center [368, 465] width 54 height 14
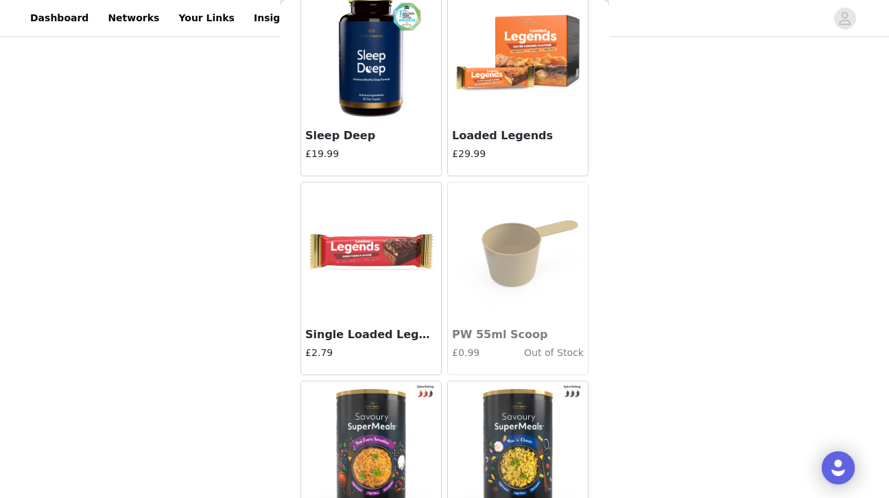
click at [374, 263] on img at bounding box center [371, 250] width 137 height 137
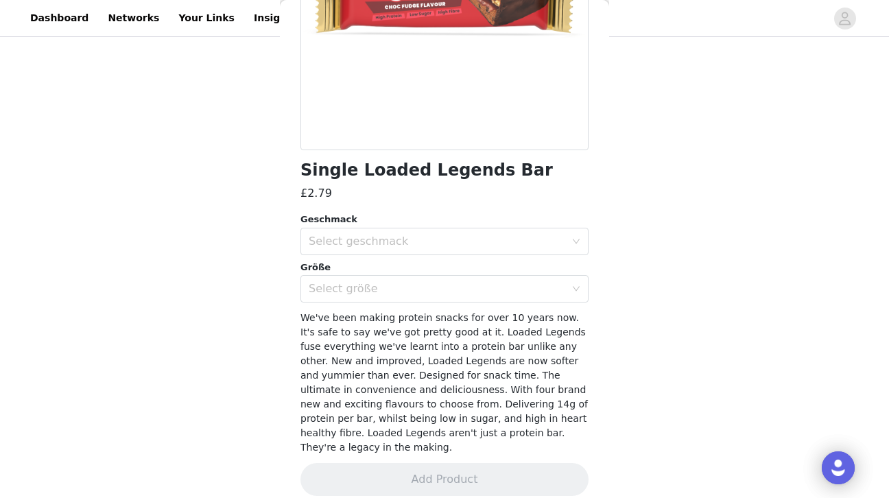
click at [398, 258] on div "Geschmack Select geschmack Größe Select größe" at bounding box center [444, 258] width 288 height 90
click at [403, 244] on div "Select geschmack" at bounding box center [437, 242] width 257 height 14
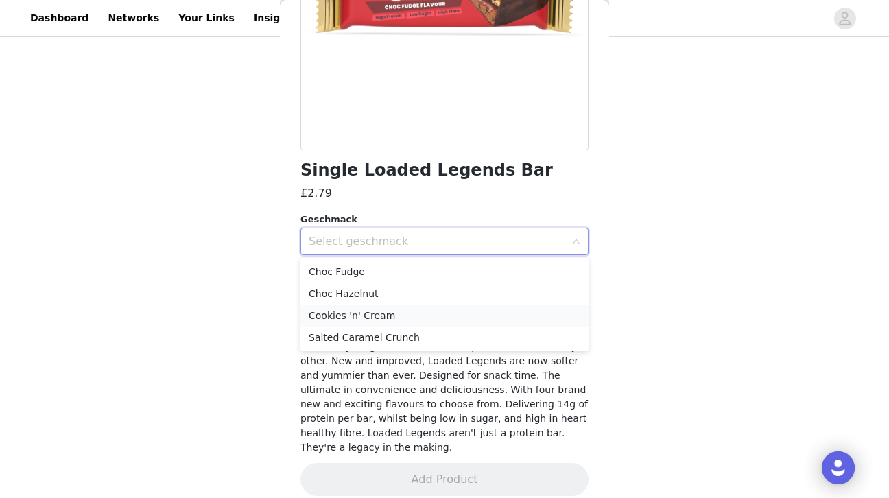
click at [394, 325] on li "Cookies 'n' Cream" at bounding box center [444, 316] width 288 height 22
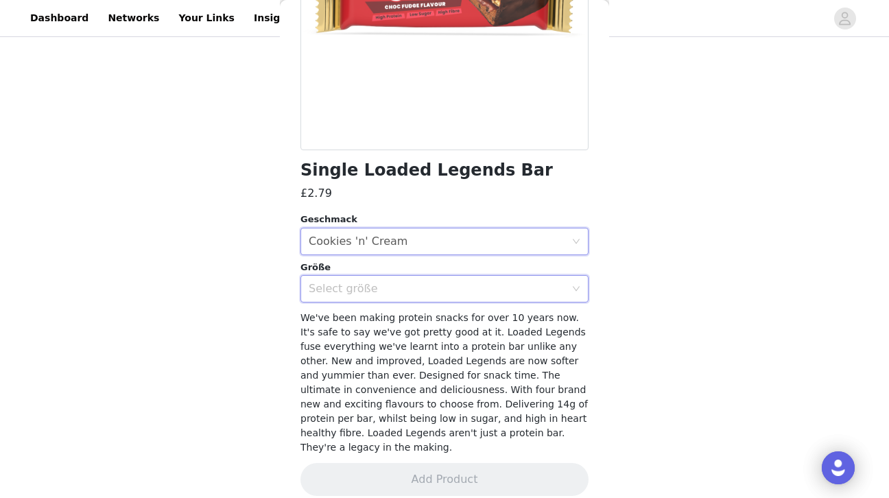
click at [397, 281] on div "Select größe" at bounding box center [440, 289] width 263 height 26
click at [369, 322] on li "Single" at bounding box center [444, 319] width 288 height 22
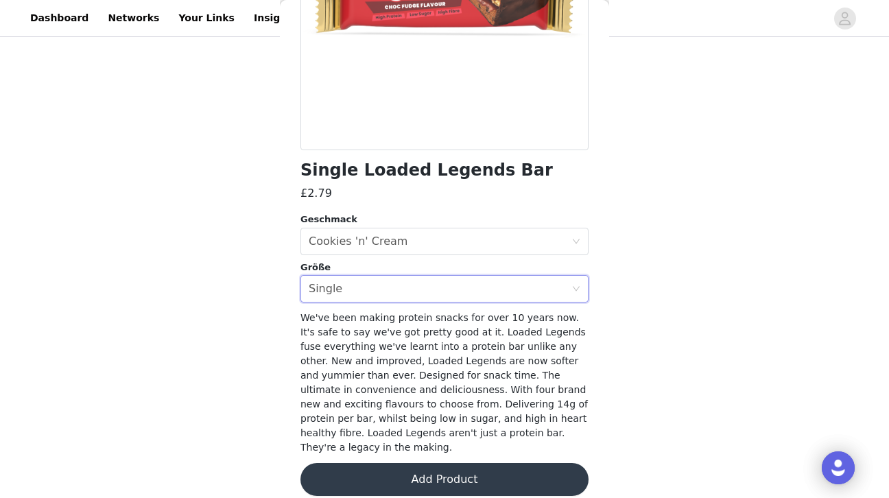
click at [389, 463] on button "Add Product" at bounding box center [444, 479] width 288 height 33
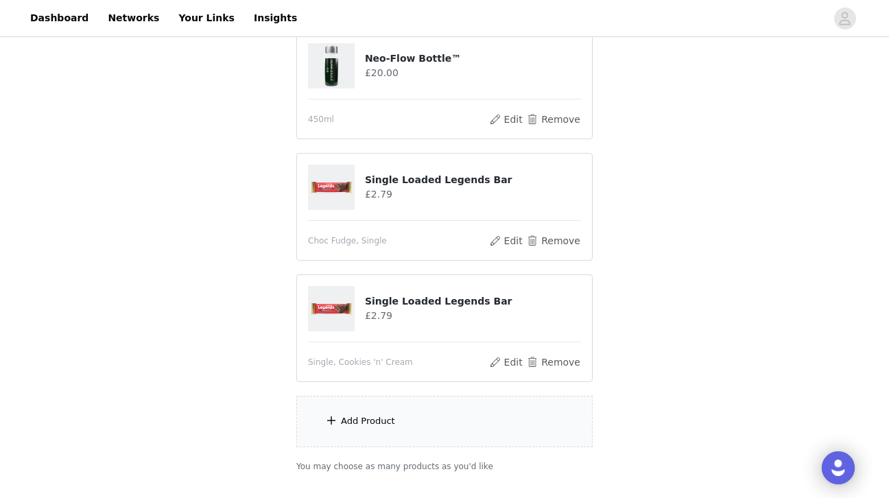
scroll to position [493, 0]
click at [386, 414] on div "Add Product" at bounding box center [368, 421] width 54 height 14
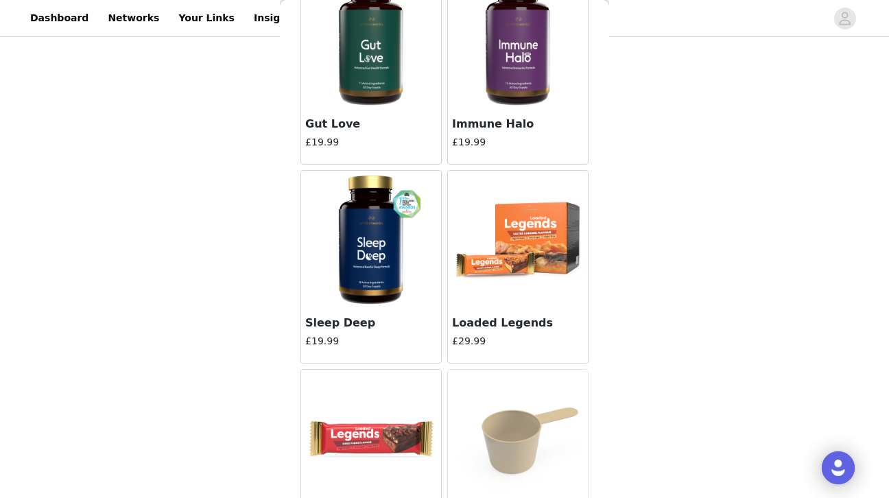
click at [386, 414] on img at bounding box center [371, 438] width 137 height 137
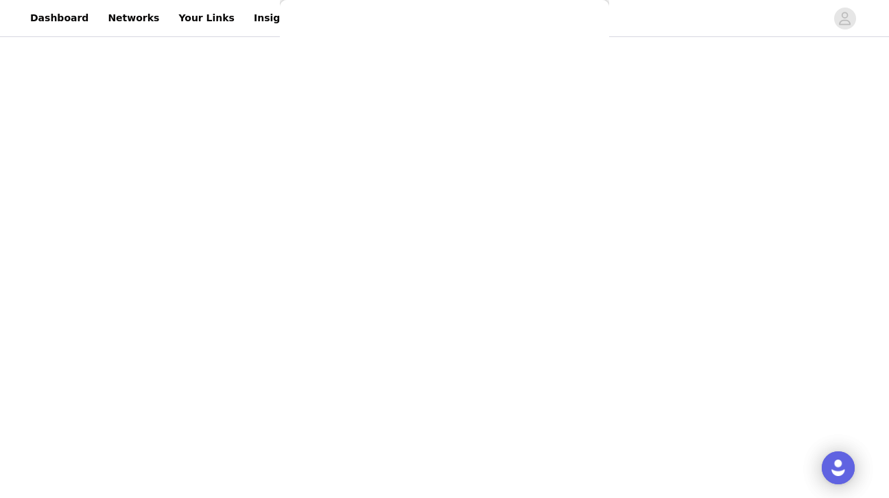
scroll to position [227, 0]
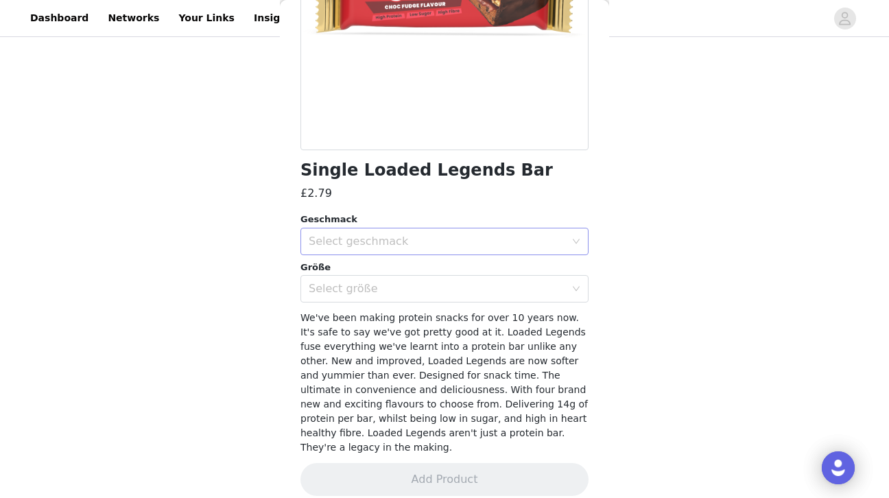
click at [407, 250] on div "Select geschmack" at bounding box center [440, 241] width 263 height 26
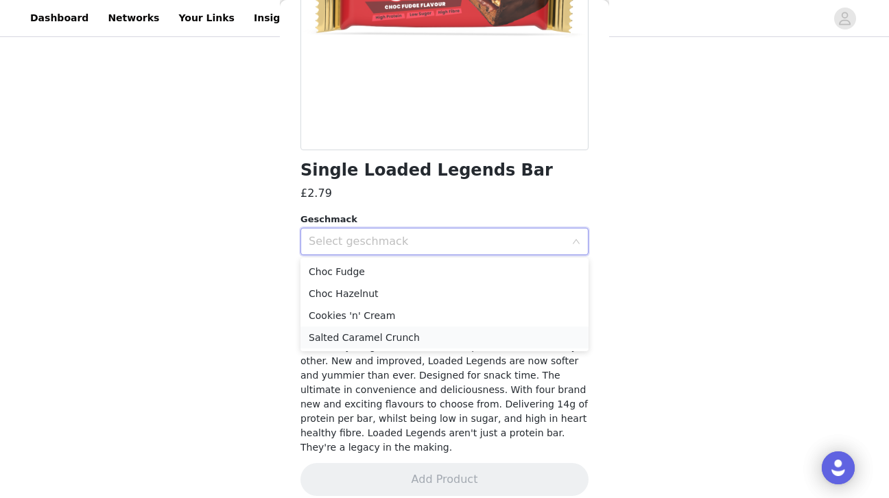
click at [374, 336] on li "Salted Caramel Crunch" at bounding box center [444, 338] width 288 height 22
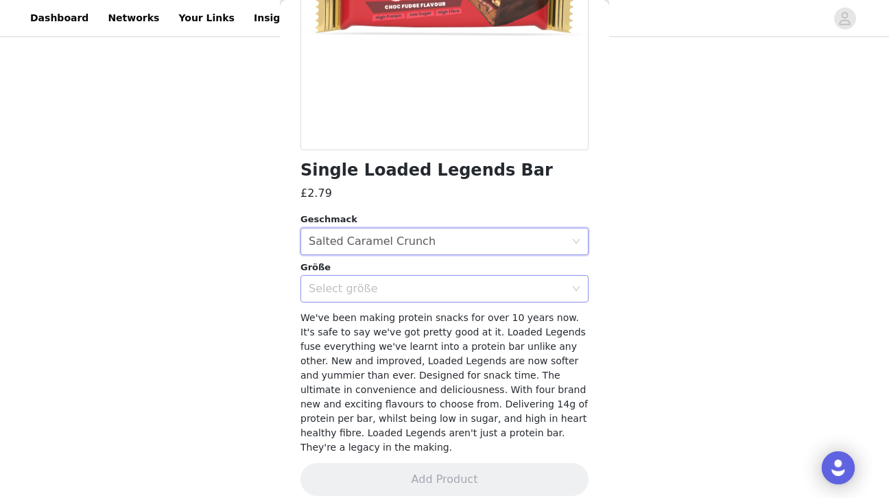
click at [390, 283] on div "Select größe" at bounding box center [437, 289] width 257 height 14
click at [358, 319] on li "Single" at bounding box center [444, 319] width 288 height 22
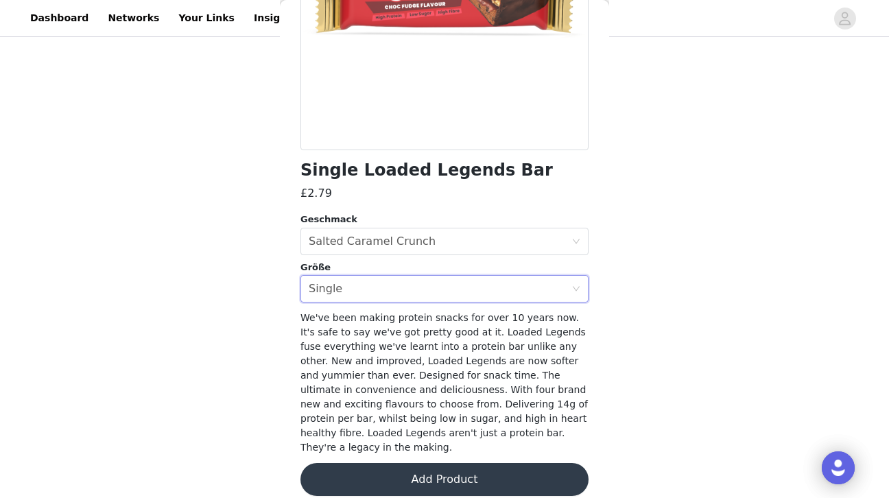
click at [421, 474] on button "Add Product" at bounding box center [444, 479] width 288 height 33
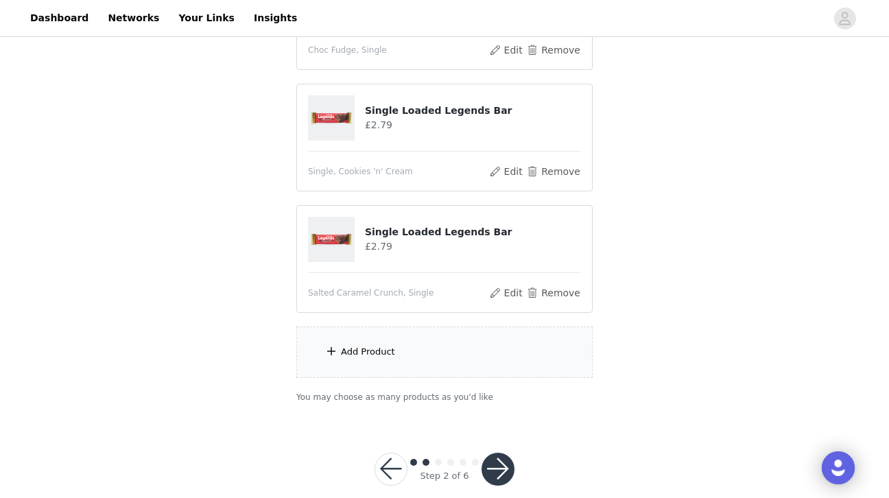
scroll to position [691, 0]
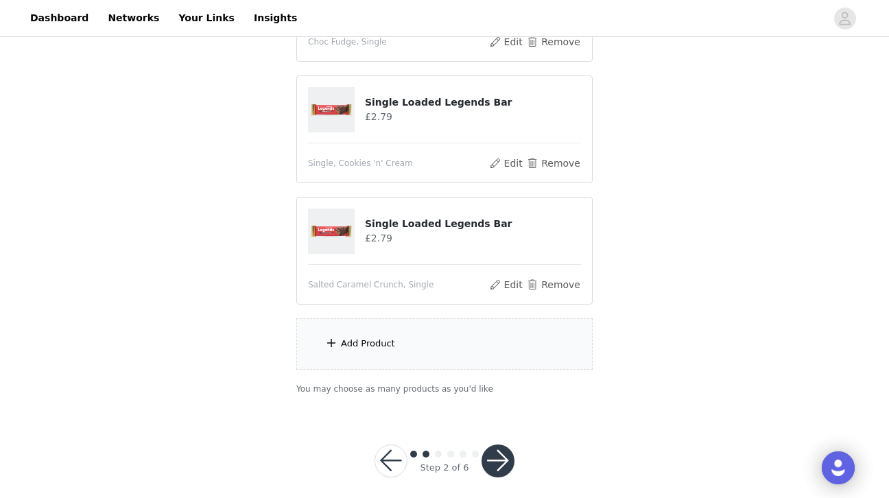
click at [387, 318] on div "Add Product" at bounding box center [444, 343] width 296 height 51
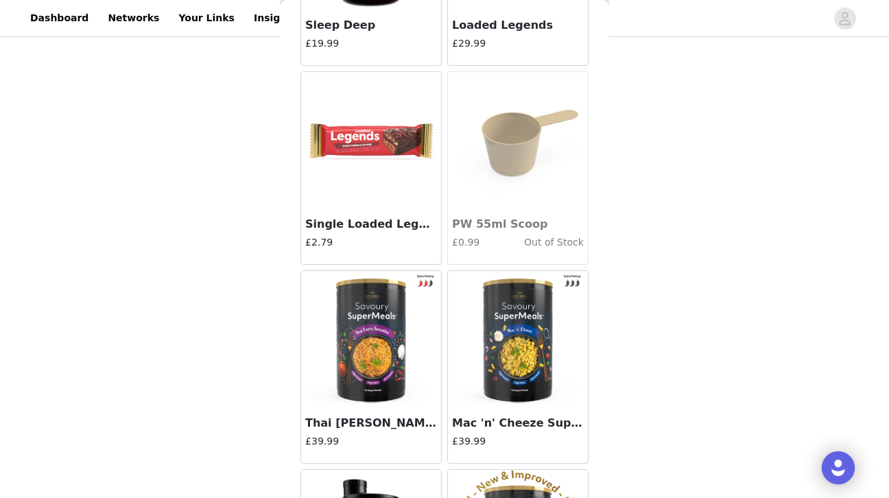
click at [387, 197] on img at bounding box center [371, 140] width 137 height 137
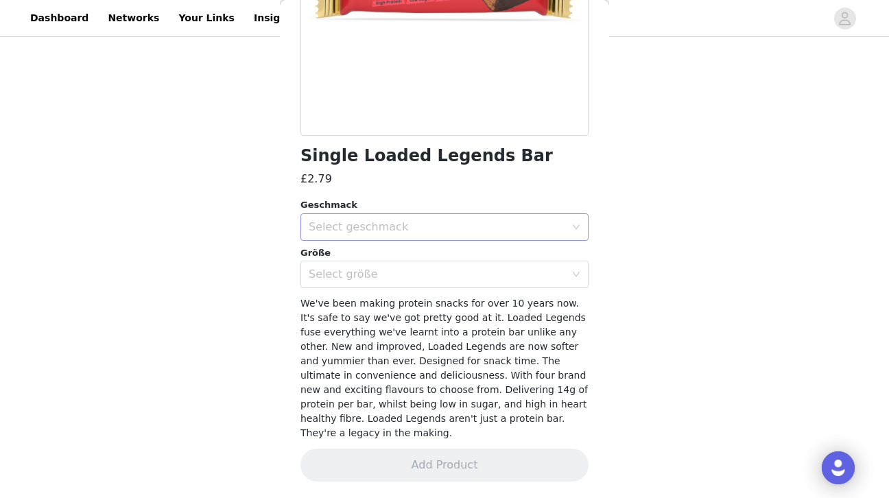
scroll to position [227, 0]
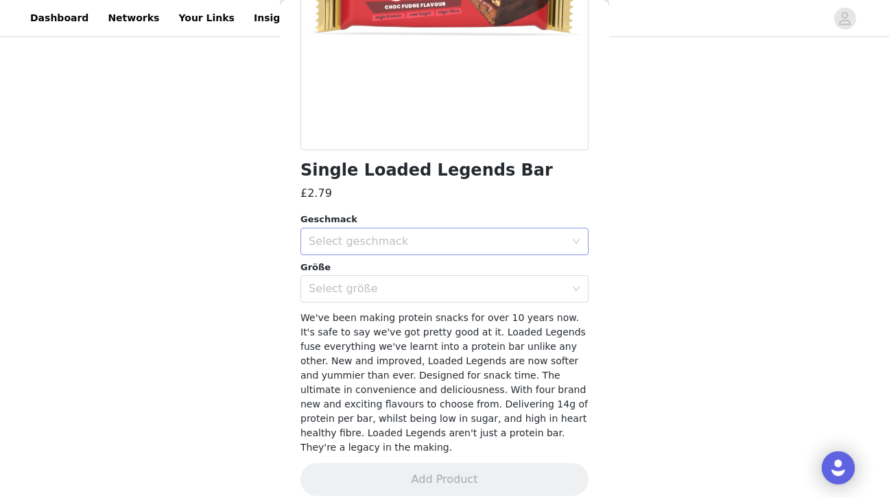
click at [419, 233] on div "Select geschmack" at bounding box center [440, 241] width 263 height 26
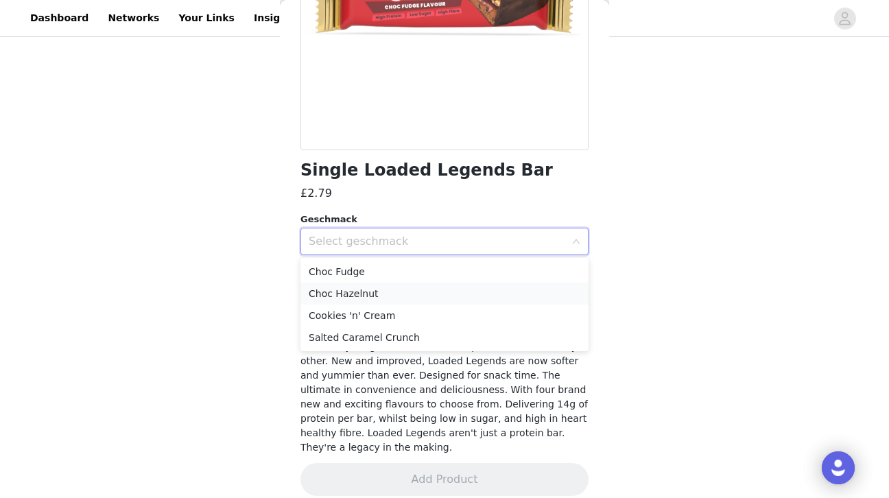
click at [359, 287] on li "Choc Hazelnut" at bounding box center [444, 294] width 288 height 22
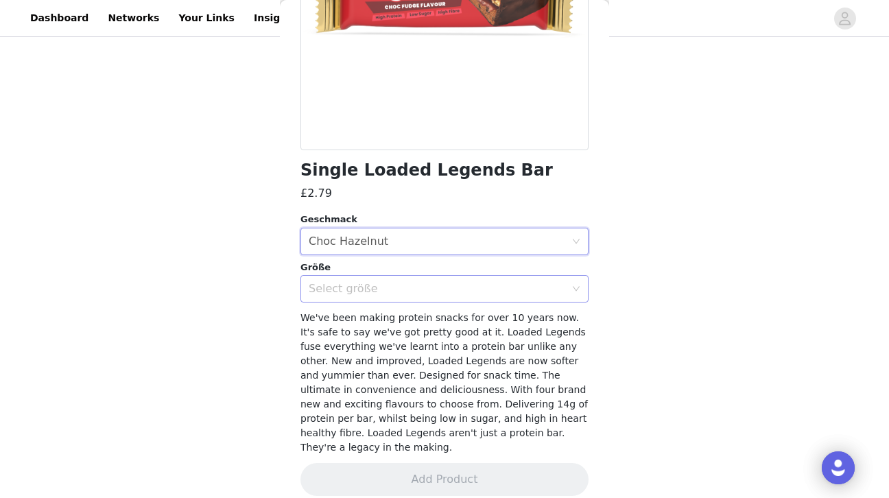
click at [379, 283] on div "Select größe" at bounding box center [437, 289] width 257 height 14
click at [372, 326] on li "Single" at bounding box center [444, 319] width 288 height 22
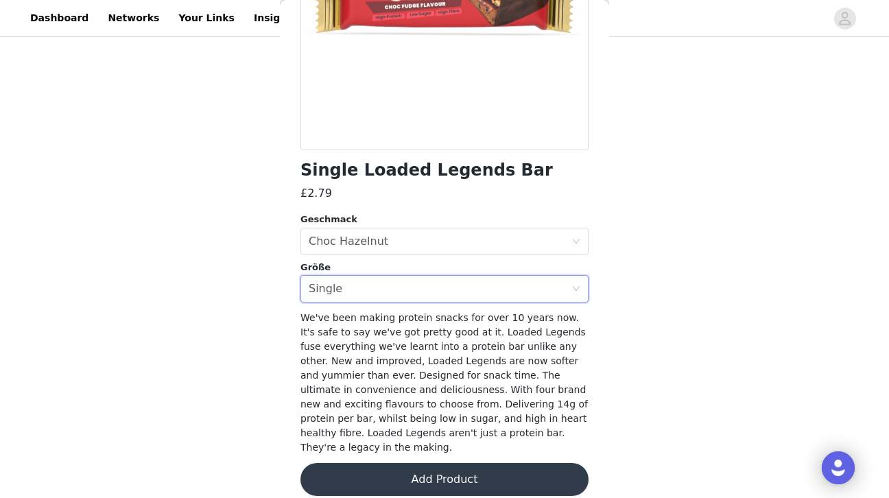
click at [396, 464] on button "Add Product" at bounding box center [444, 479] width 288 height 33
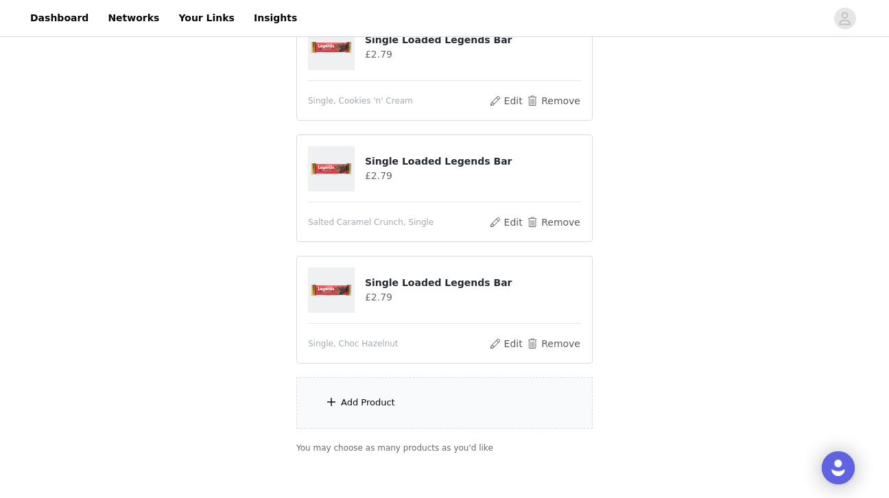
scroll to position [813, 0]
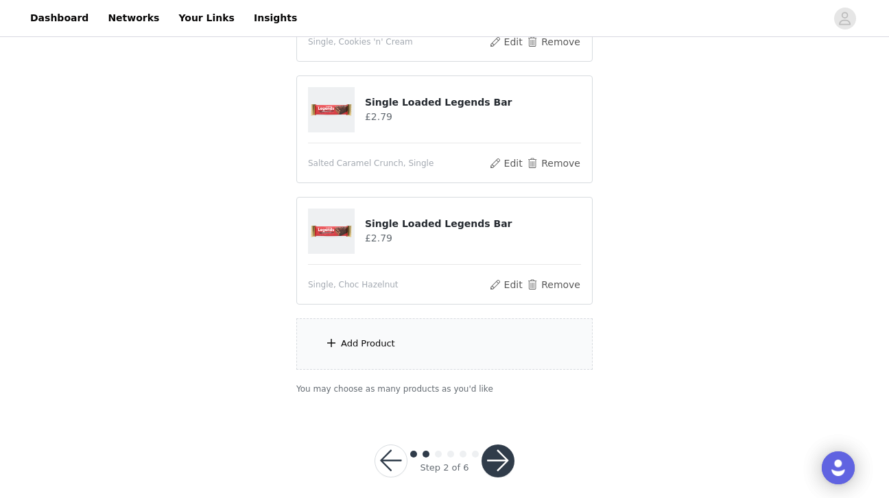
click at [372, 322] on div "Add Product" at bounding box center [444, 343] width 296 height 51
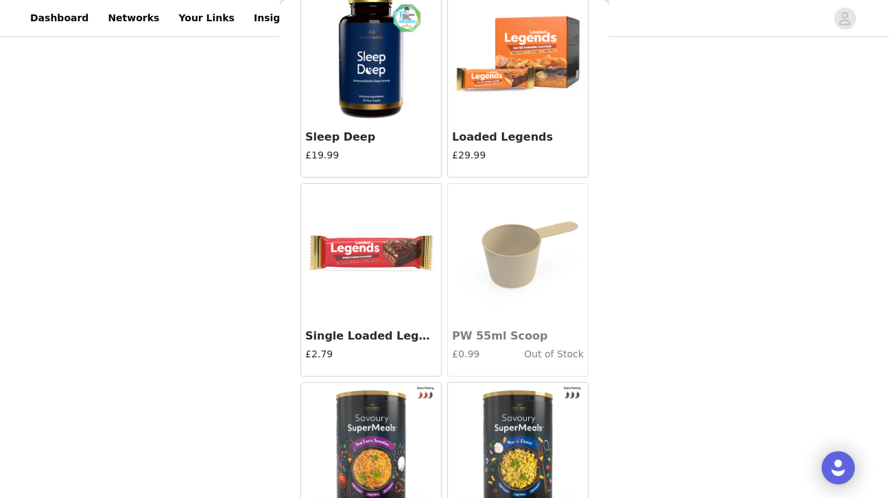
click at [401, 279] on img at bounding box center [371, 252] width 137 height 137
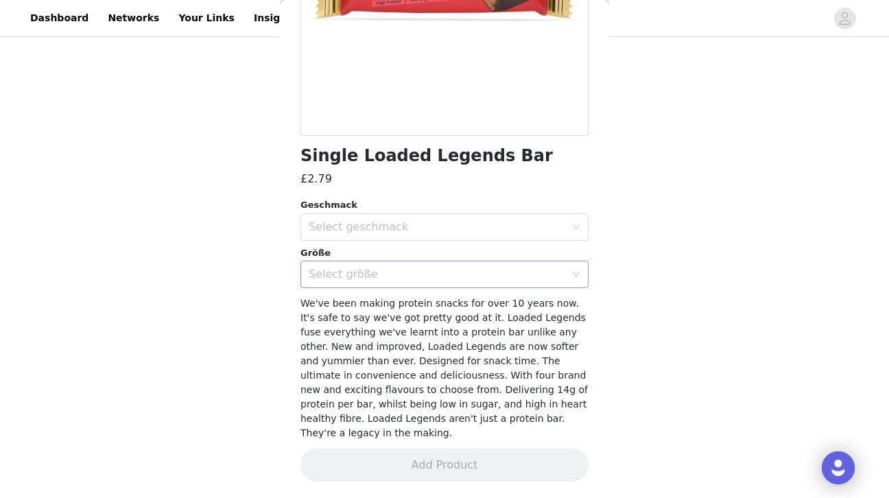
scroll to position [227, 0]
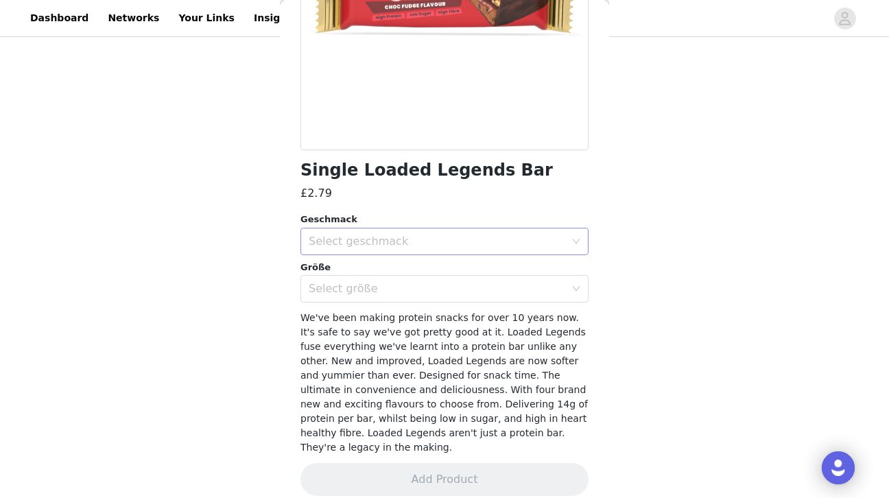
click at [390, 248] on div "Select geschmack" at bounding box center [437, 242] width 257 height 14
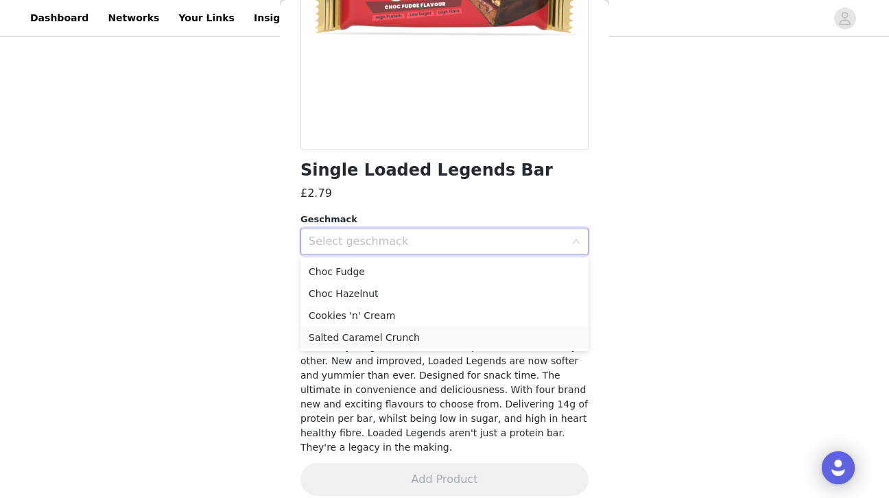
click at [334, 335] on li "Salted Caramel Crunch" at bounding box center [444, 338] width 288 height 22
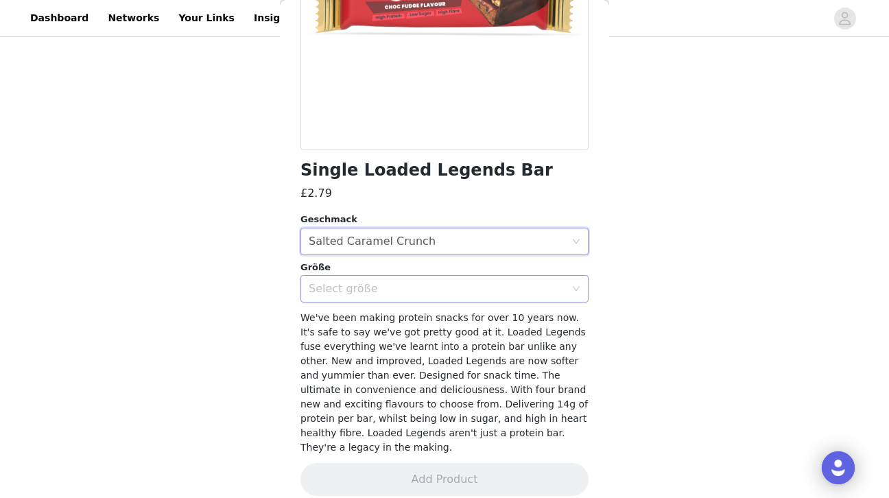
click at [358, 288] on div "Select größe" at bounding box center [437, 289] width 257 height 14
click at [338, 326] on li "Single" at bounding box center [444, 319] width 288 height 22
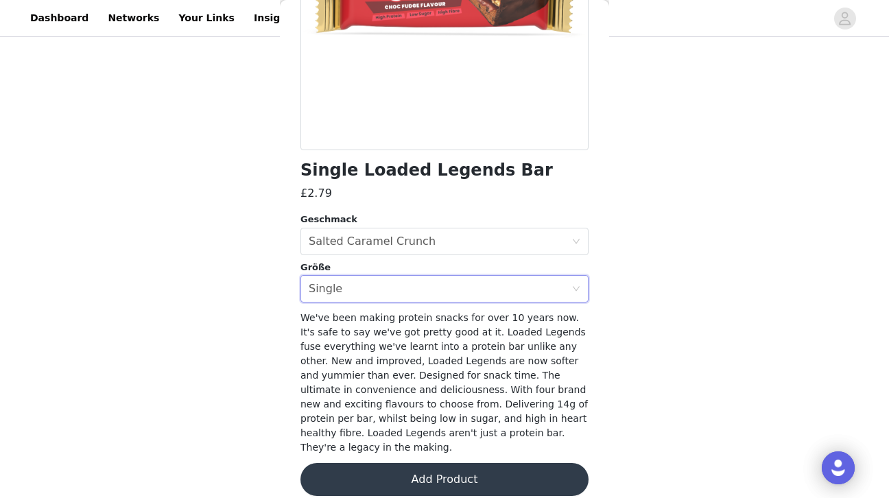
click at [372, 464] on button "Add Product" at bounding box center [444, 479] width 288 height 33
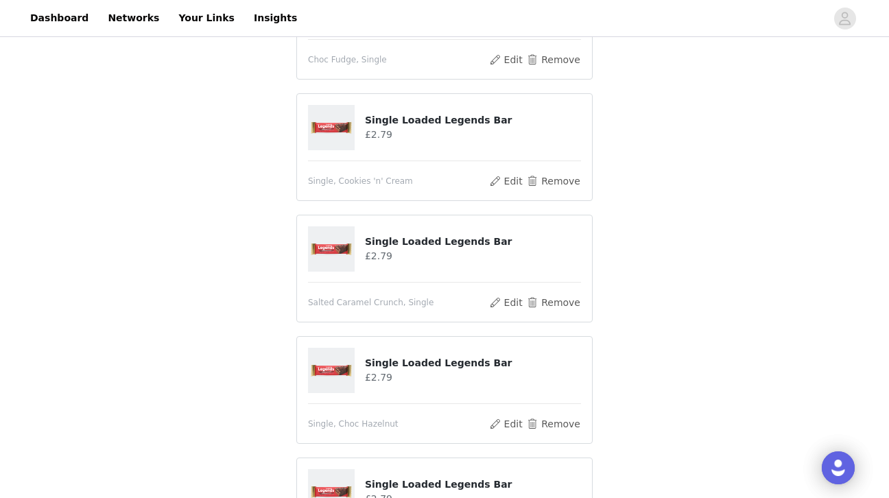
scroll to position [846, 0]
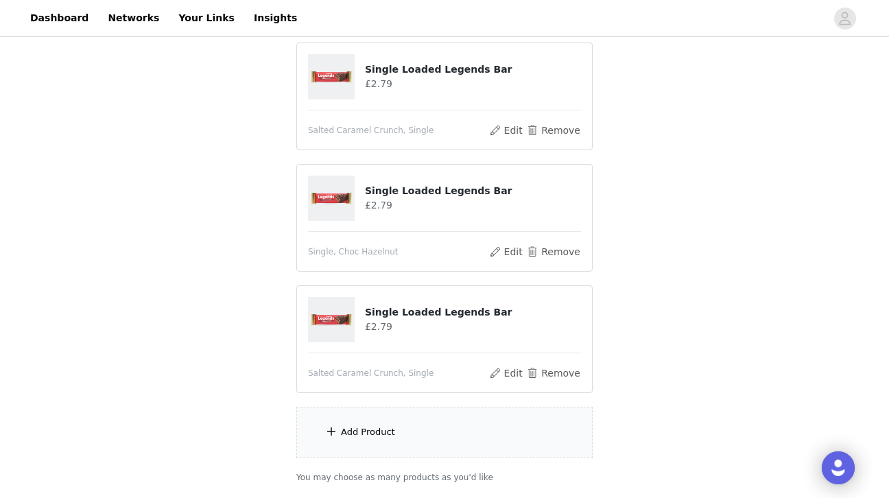
click at [355, 425] on div "Add Product" at bounding box center [368, 432] width 54 height 14
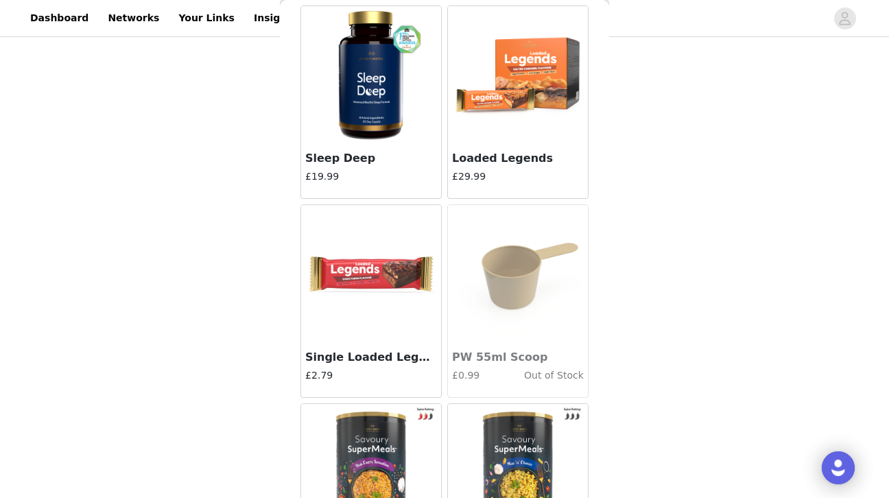
click at [370, 282] on img at bounding box center [371, 273] width 137 height 137
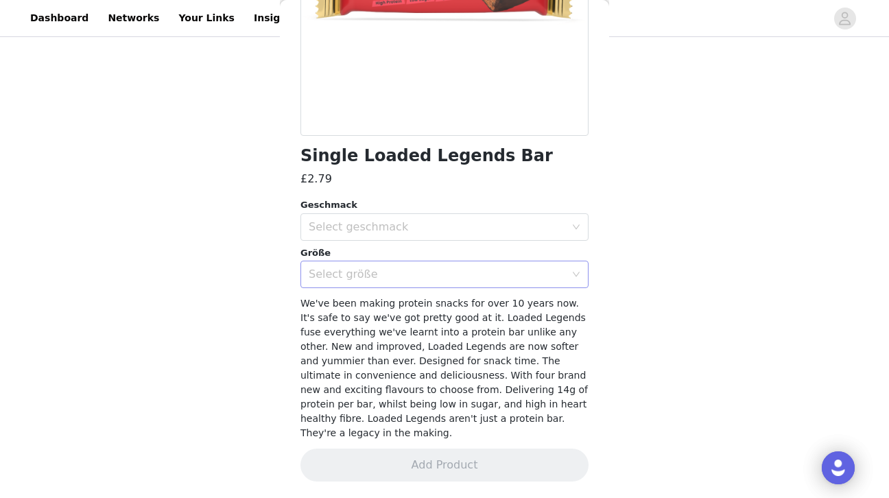
scroll to position [227, 0]
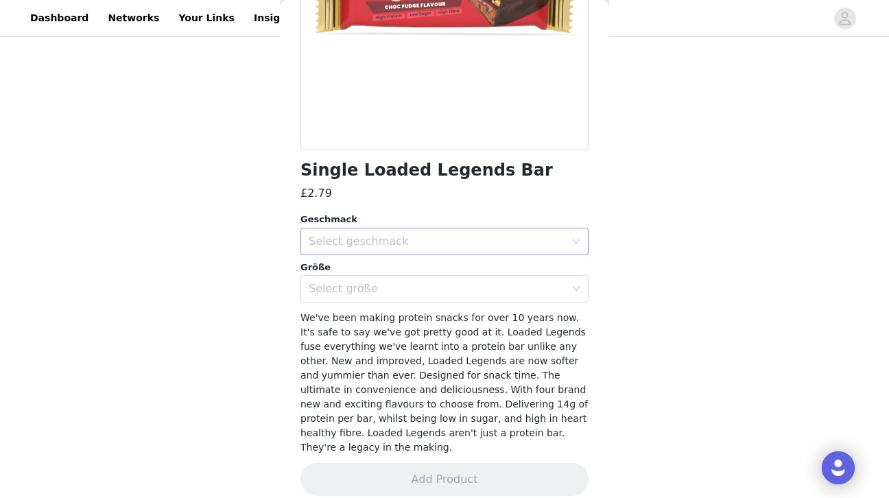
click at [374, 237] on div "Select geschmack" at bounding box center [437, 242] width 257 height 14
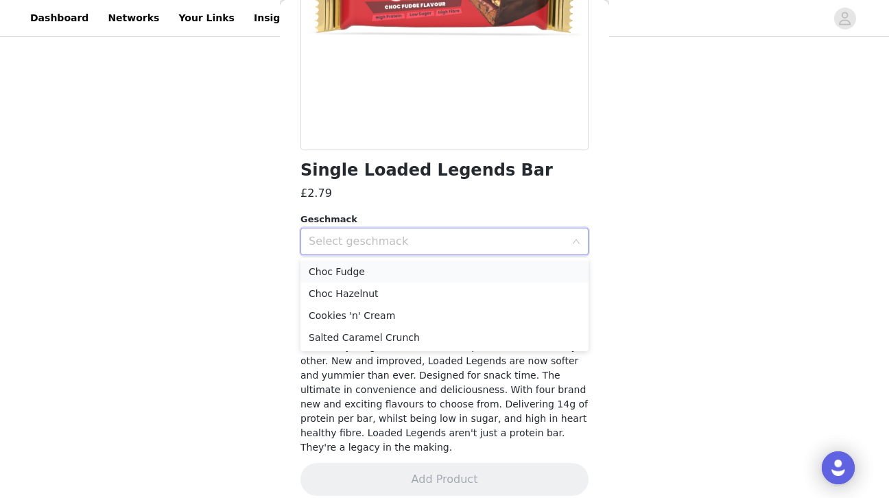
click at [348, 268] on li "Choc Fudge" at bounding box center [444, 272] width 288 height 22
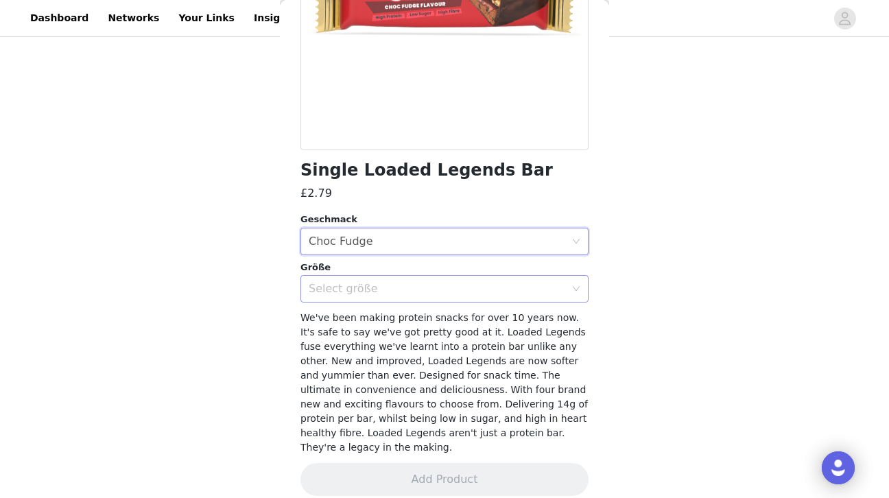
click at [354, 281] on div "Select größe" at bounding box center [440, 289] width 263 height 26
click at [354, 317] on li "Single" at bounding box center [444, 319] width 288 height 22
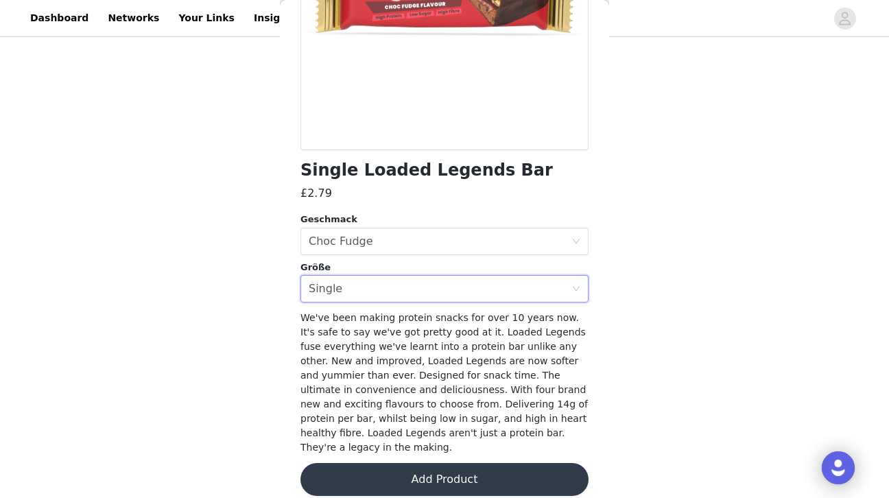
click at [404, 463] on button "Add Product" at bounding box center [444, 479] width 288 height 33
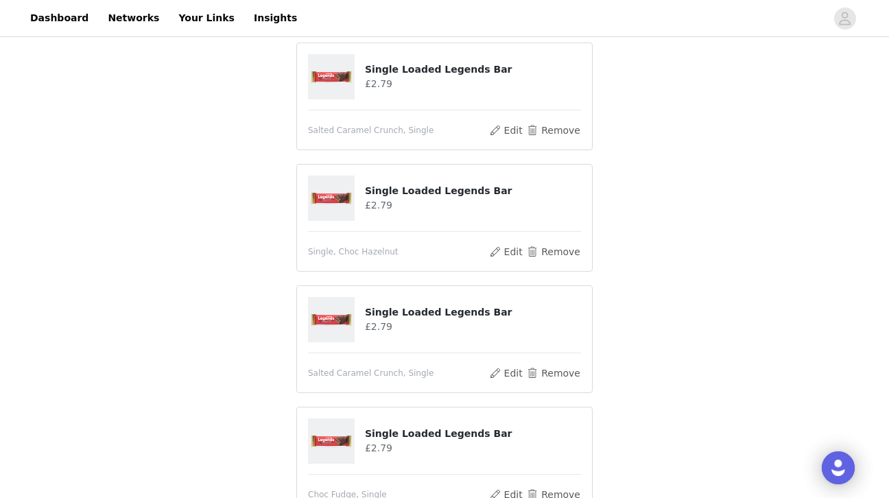
scroll to position [1056, 0]
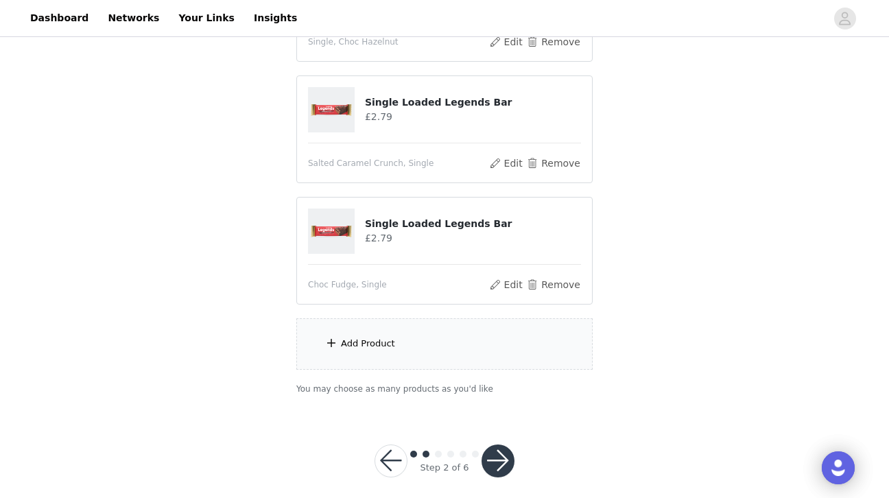
click at [486, 445] on button "button" at bounding box center [498, 461] width 33 height 33
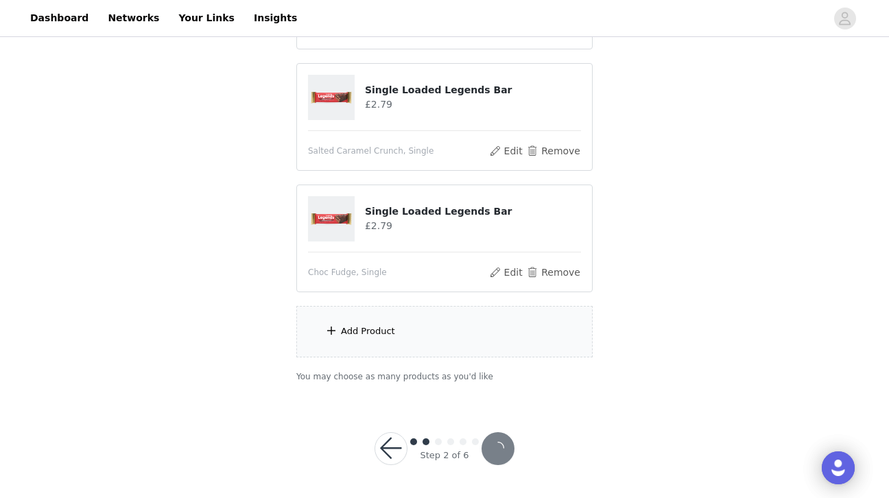
scroll to position [1005, 0]
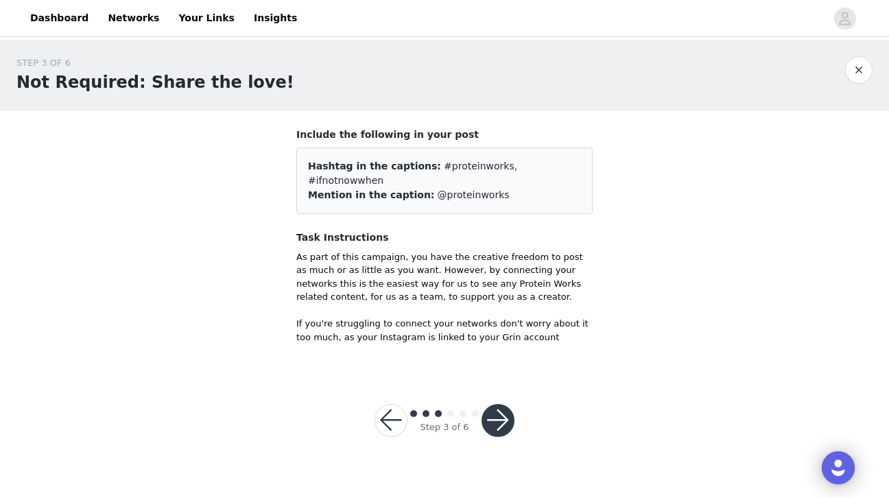
click at [497, 405] on button "button" at bounding box center [498, 420] width 33 height 33
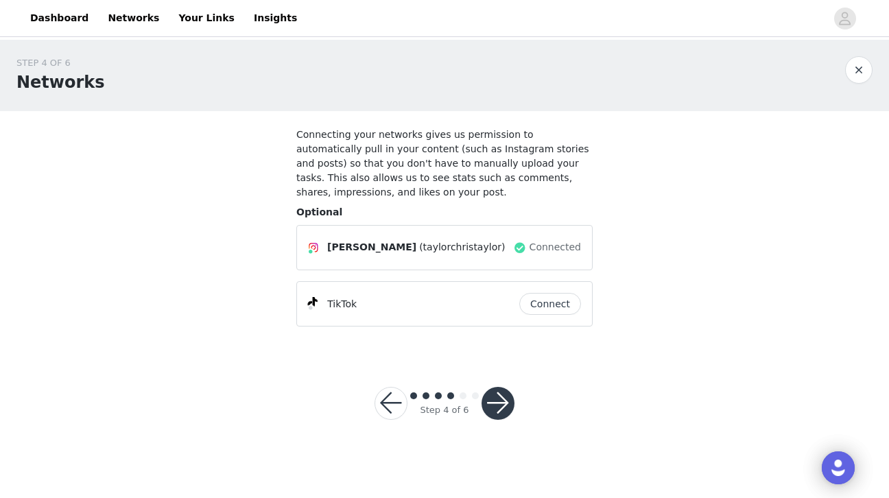
click at [507, 403] on button "button" at bounding box center [498, 403] width 33 height 33
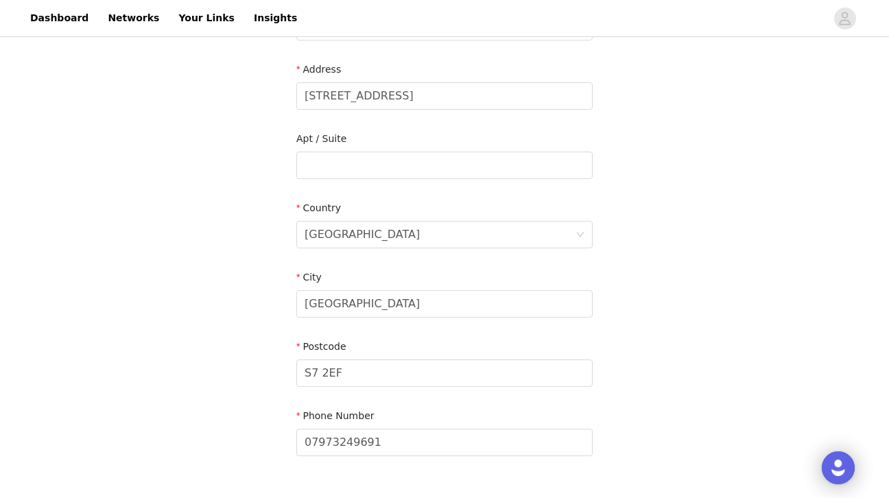
scroll to position [368, 0]
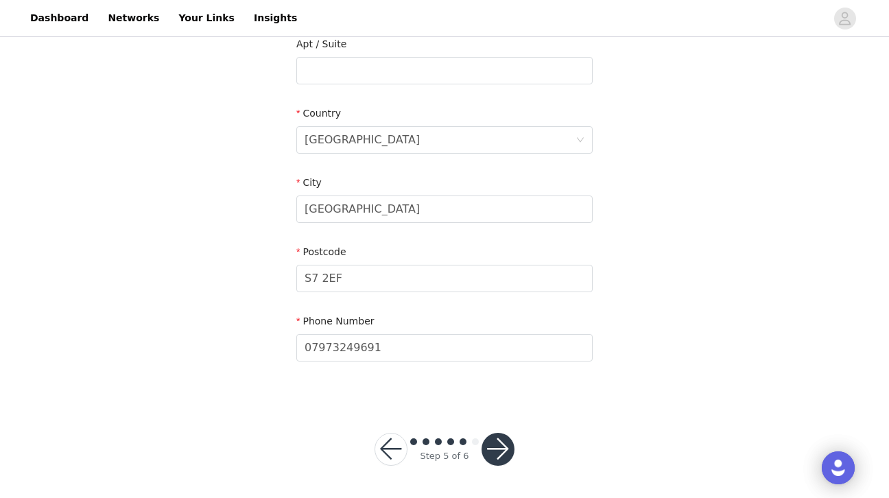
click at [501, 453] on button "button" at bounding box center [498, 449] width 33 height 33
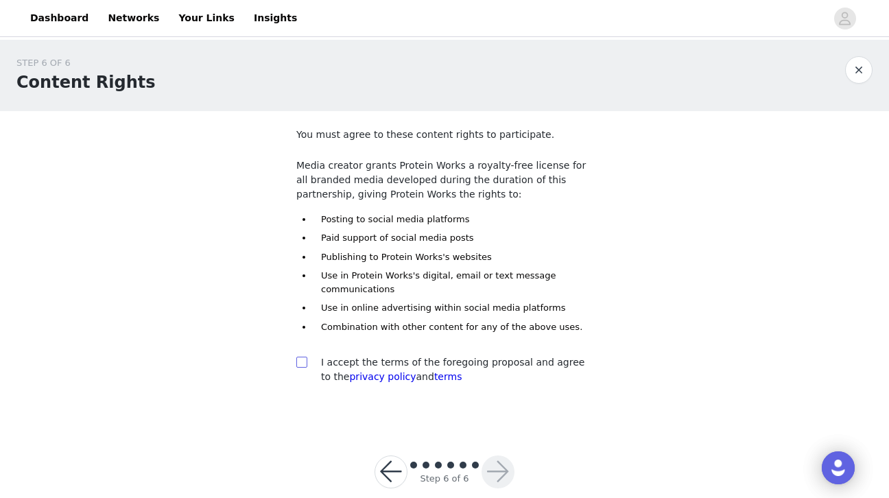
click at [302, 360] on input "checkbox" at bounding box center [301, 362] width 10 height 10
checkbox input "true"
click at [493, 468] on button "button" at bounding box center [498, 471] width 33 height 33
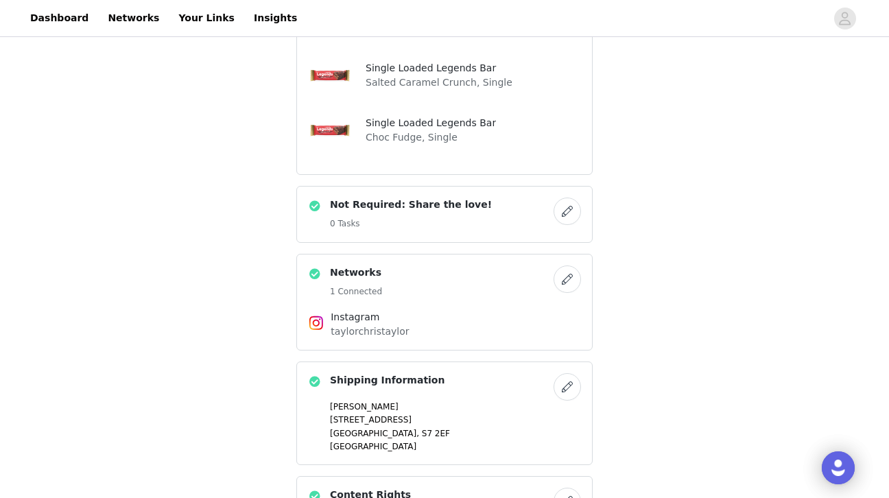
scroll to position [1038, 0]
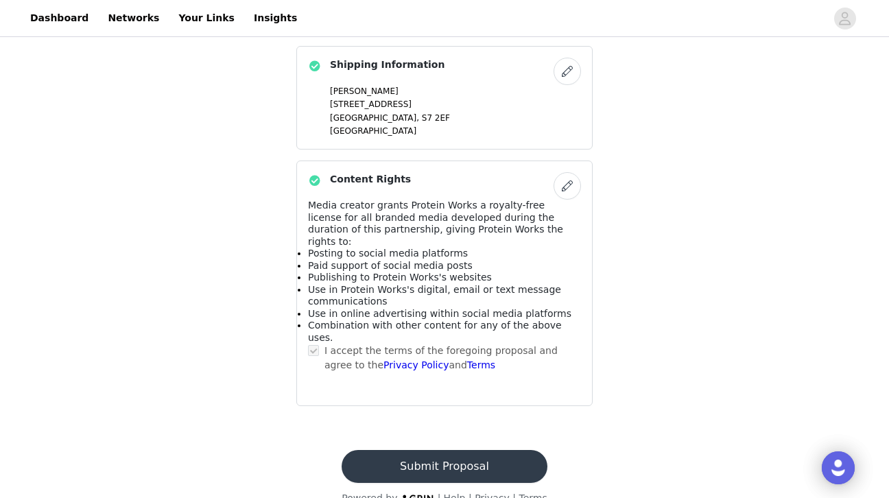
click at [435, 450] on button "Submit Proposal" at bounding box center [444, 466] width 205 height 33
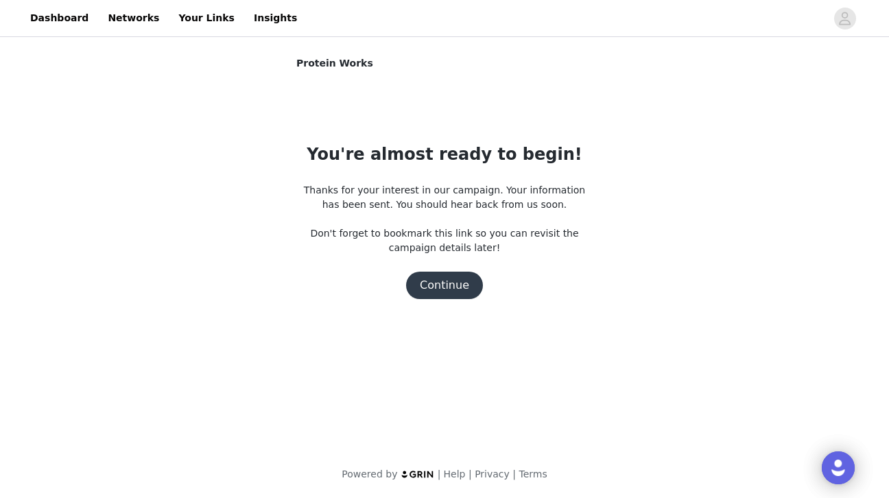
click at [438, 289] on button "Continue" at bounding box center [444, 285] width 77 height 27
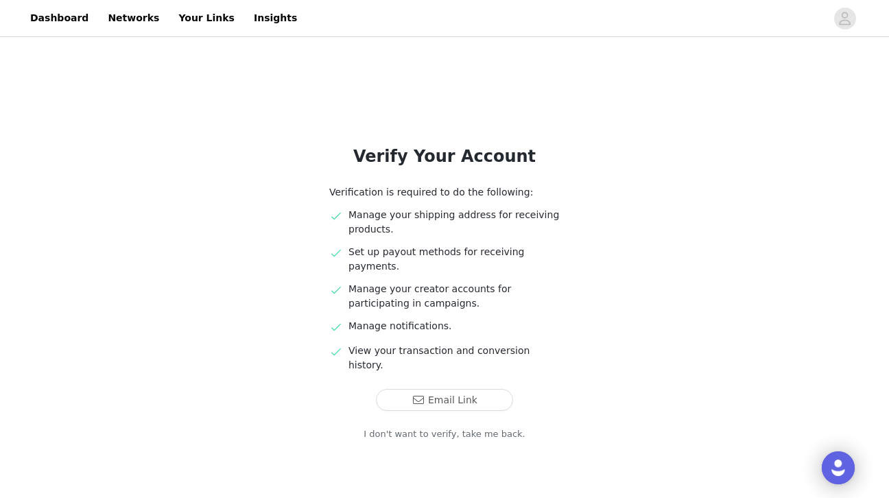
scroll to position [9, 0]
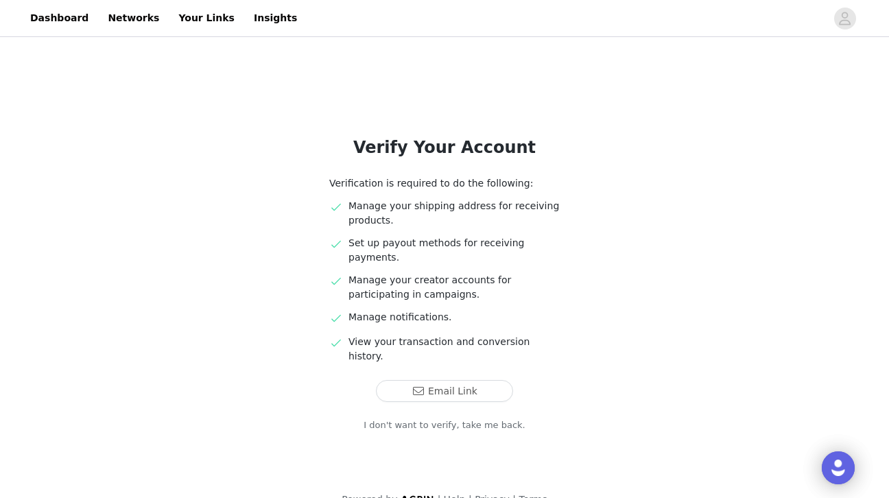
click at [474, 418] on link "I don't want to verify, take me back." at bounding box center [445, 425] width 162 height 14
